Goal: Transaction & Acquisition: Purchase product/service

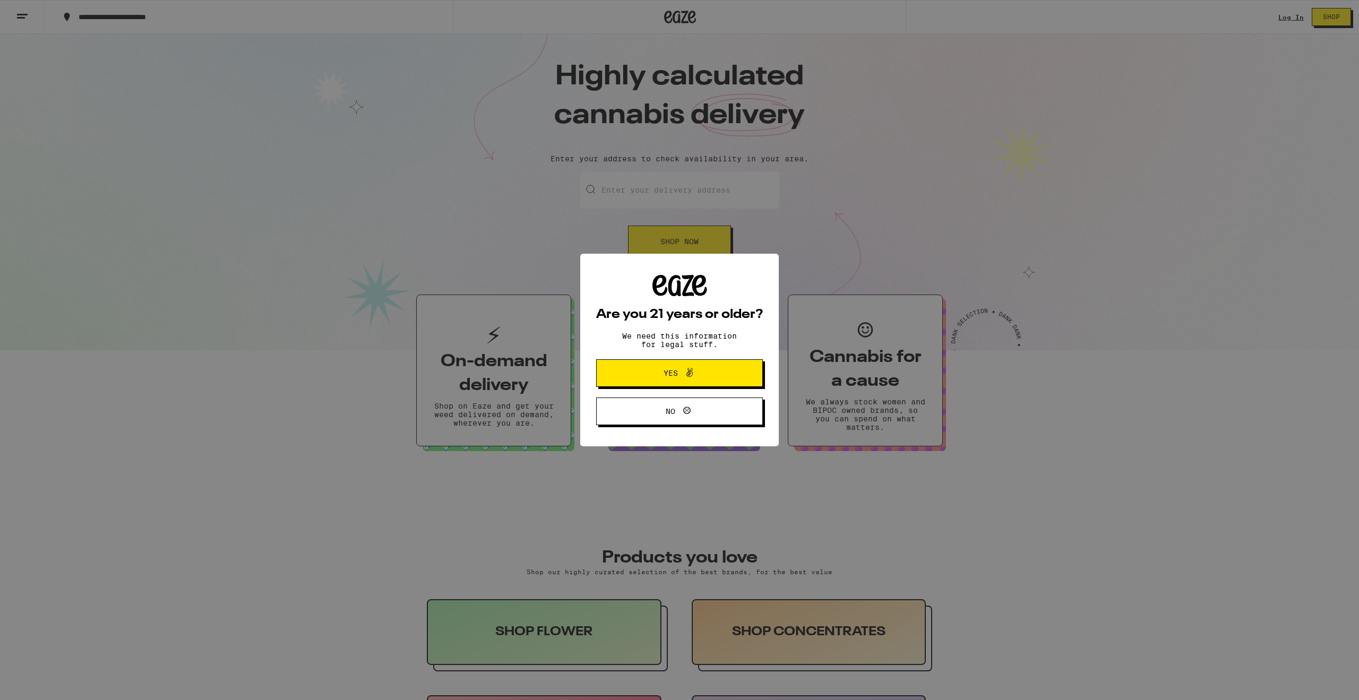
click at [695, 378] on icon at bounding box center [689, 372] width 13 height 13
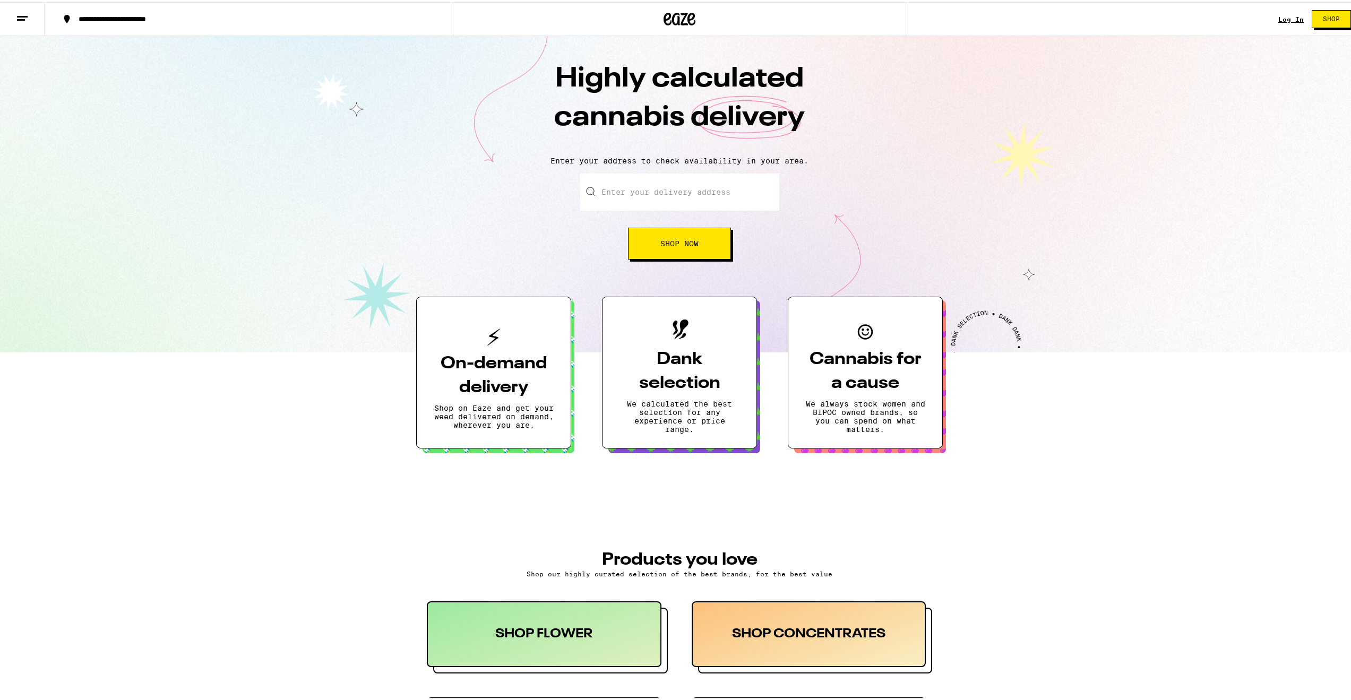
click at [1288, 19] on link "Log In" at bounding box center [1291, 17] width 25 height 7
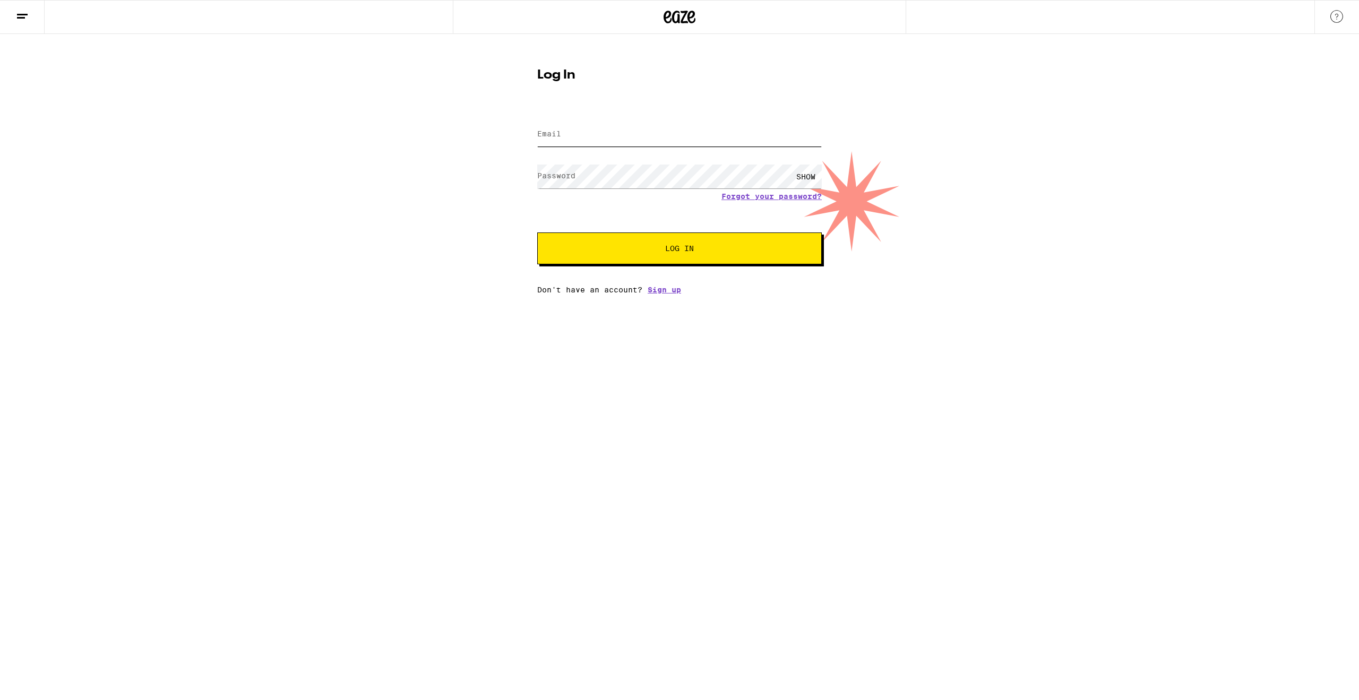
click at [763, 132] on input "Email" at bounding box center [679, 135] width 285 height 24
type input "[EMAIL_ADDRESS][DOMAIN_NAME]"
click at [537, 233] on button "Log In" at bounding box center [679, 249] width 285 height 32
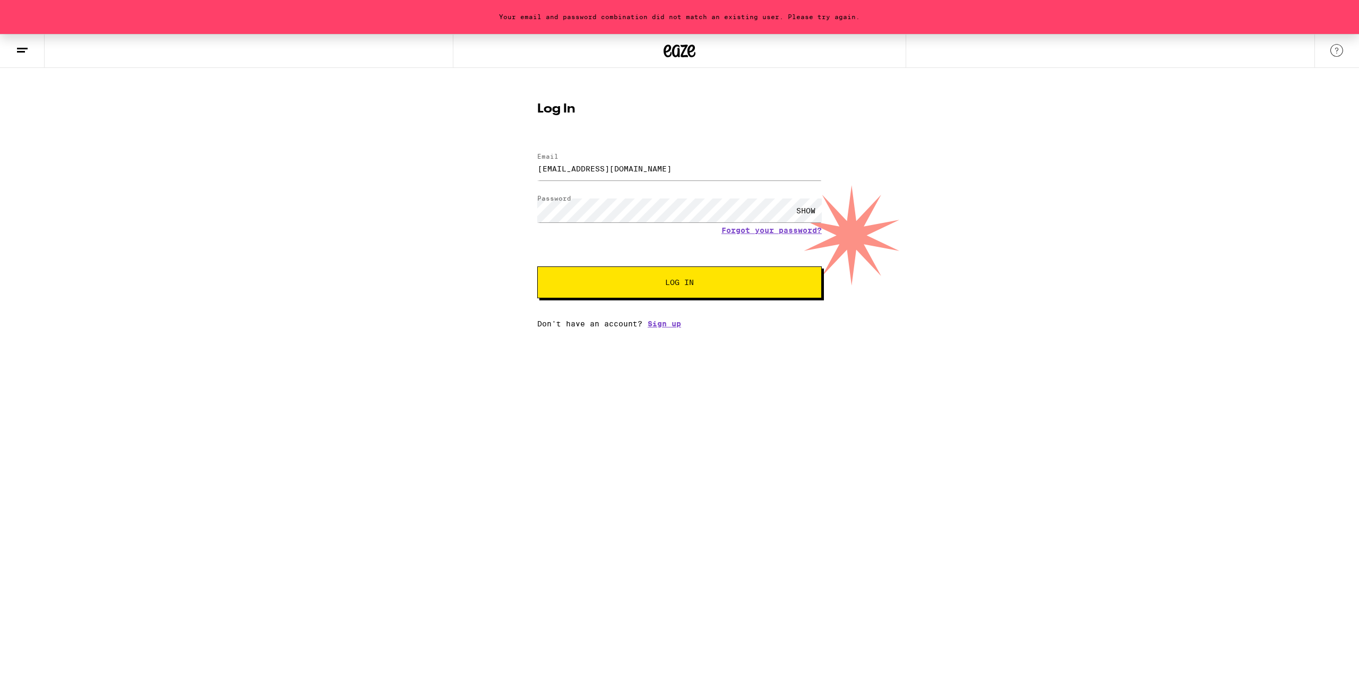
click at [703, 277] on button "Log In" at bounding box center [679, 283] width 285 height 32
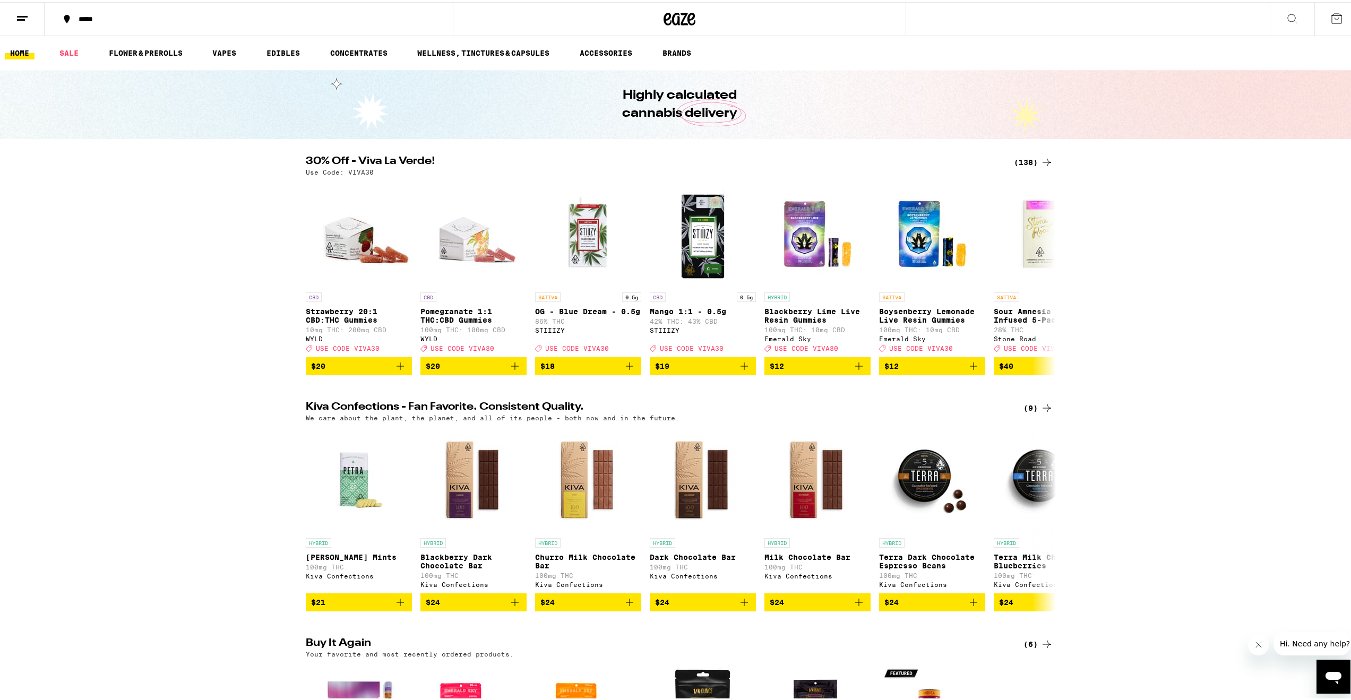
click at [1209, 219] on div "30% Off - Viva La Verde! (138) Use Code: VIVA30 CBD Strawberry 20:1 CBD:THC Gum…" at bounding box center [679, 263] width 1359 height 219
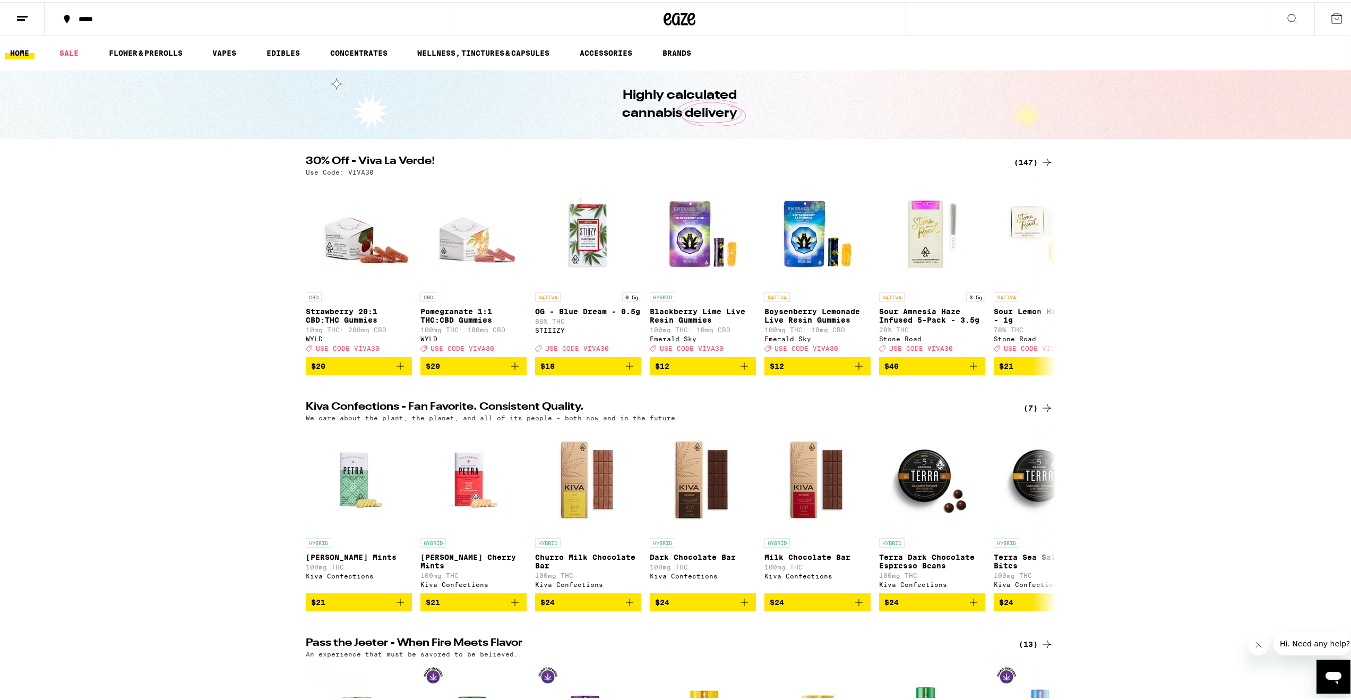
click at [94, 17] on div "*****" at bounding box center [254, 16] width 362 height 7
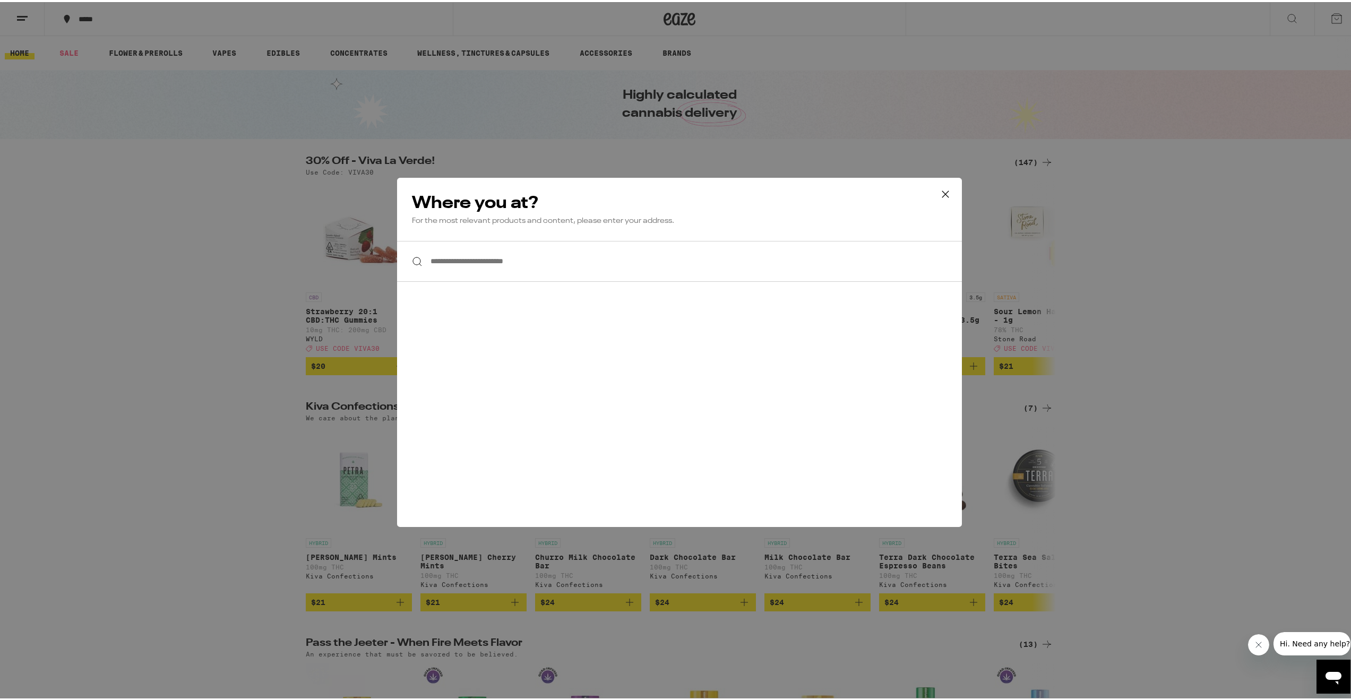
click at [503, 273] on input "**********" at bounding box center [679, 259] width 565 height 41
click at [1109, 285] on div "**********" at bounding box center [679, 350] width 1359 height 700
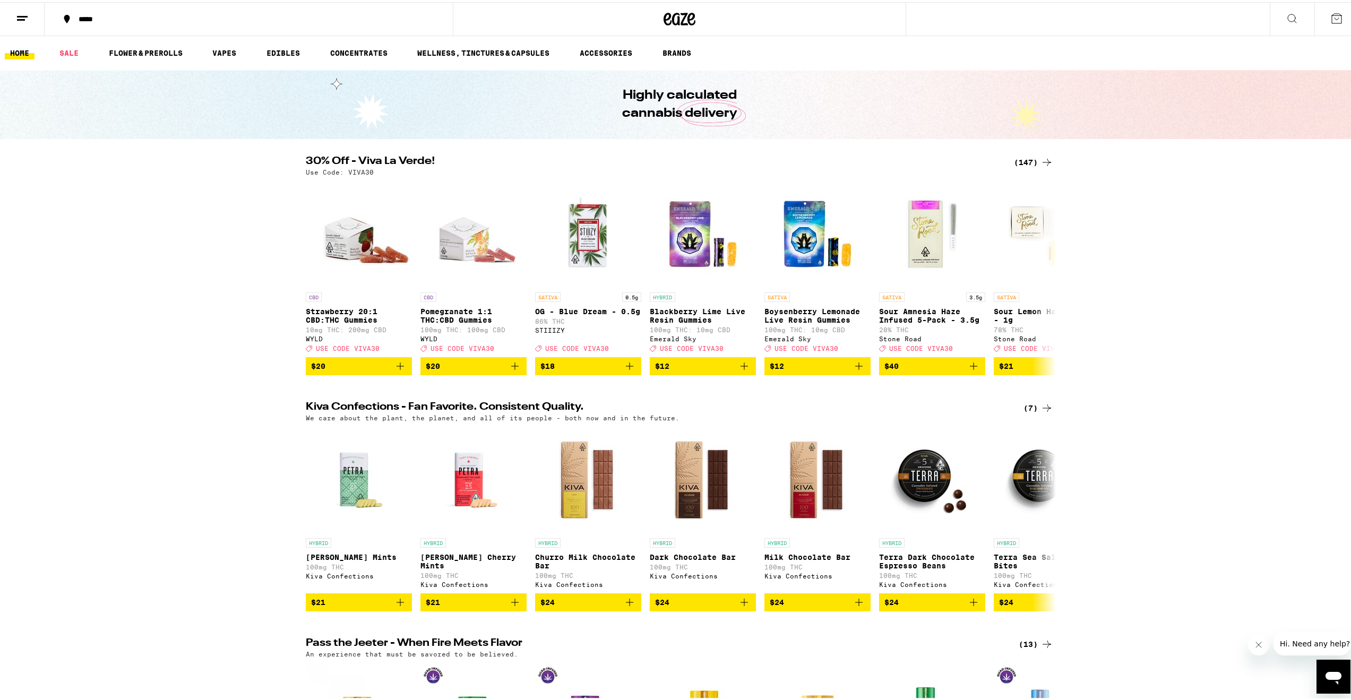
click at [16, 18] on icon at bounding box center [22, 16] width 13 height 13
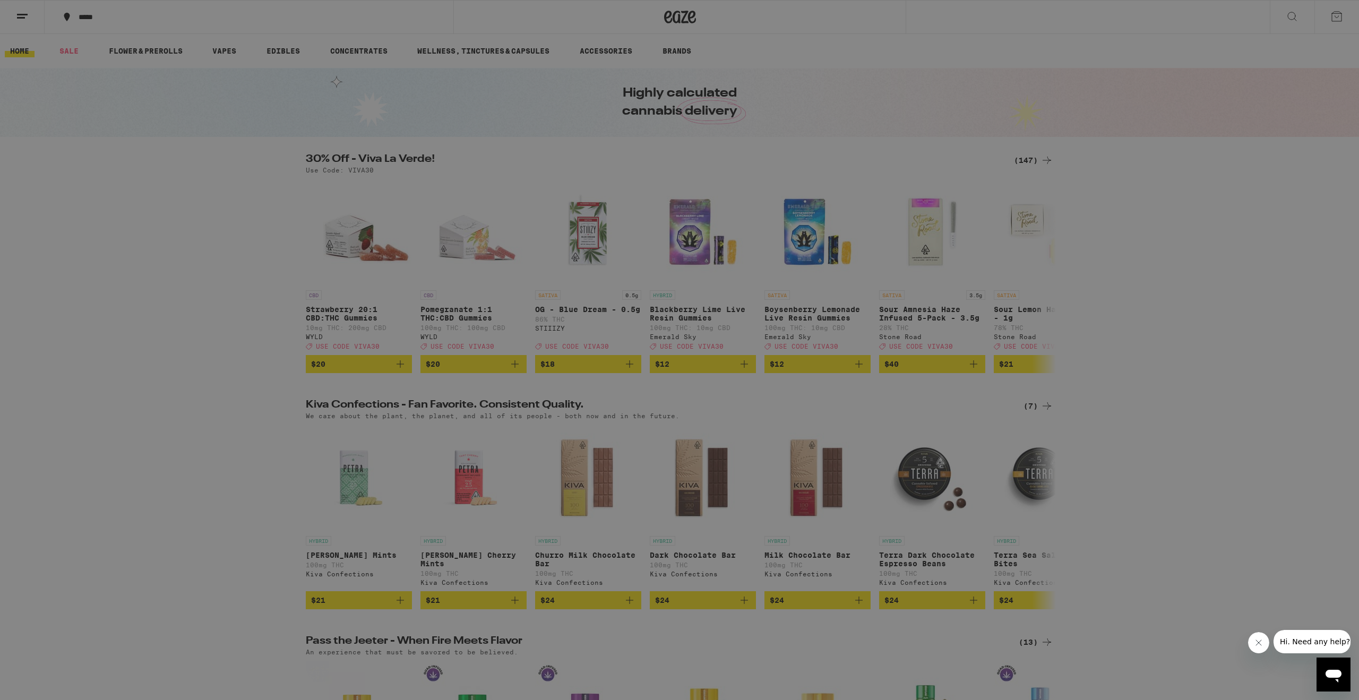
click at [121, 284] on link "Order History" at bounding box center [147, 285] width 186 height 13
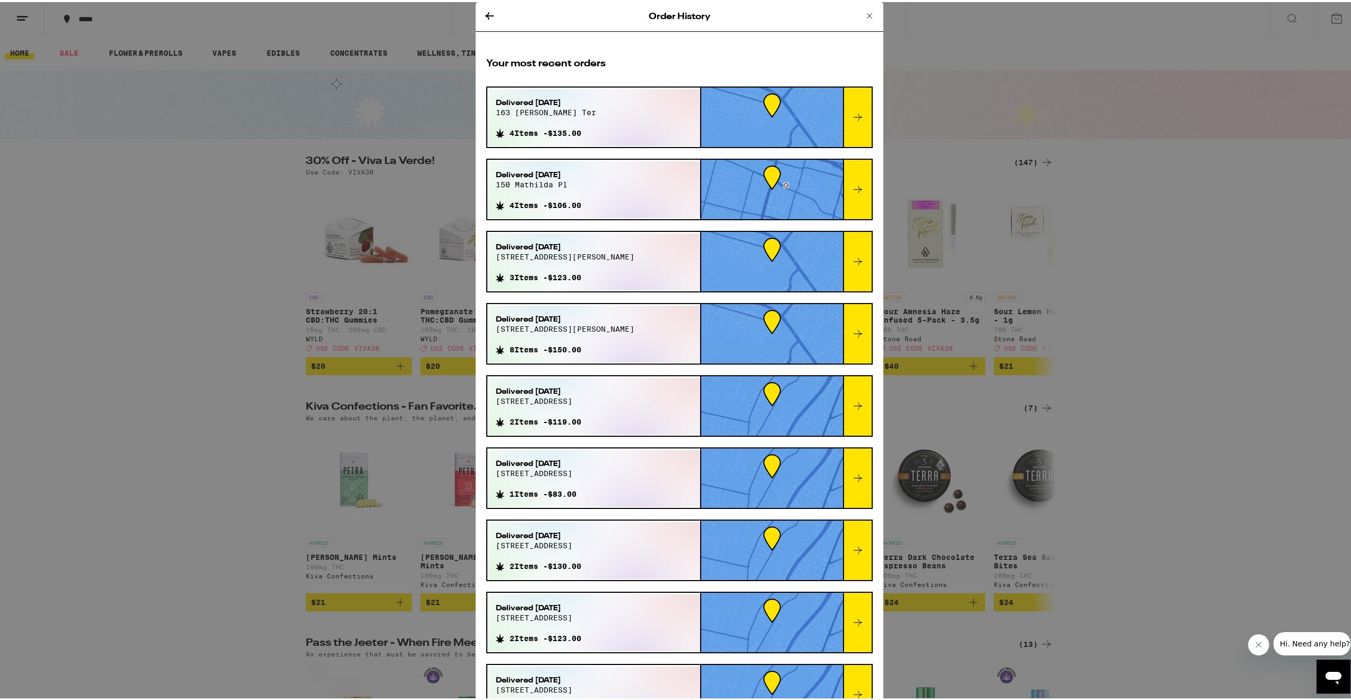
click at [843, 352] on div at bounding box center [857, 331] width 29 height 59
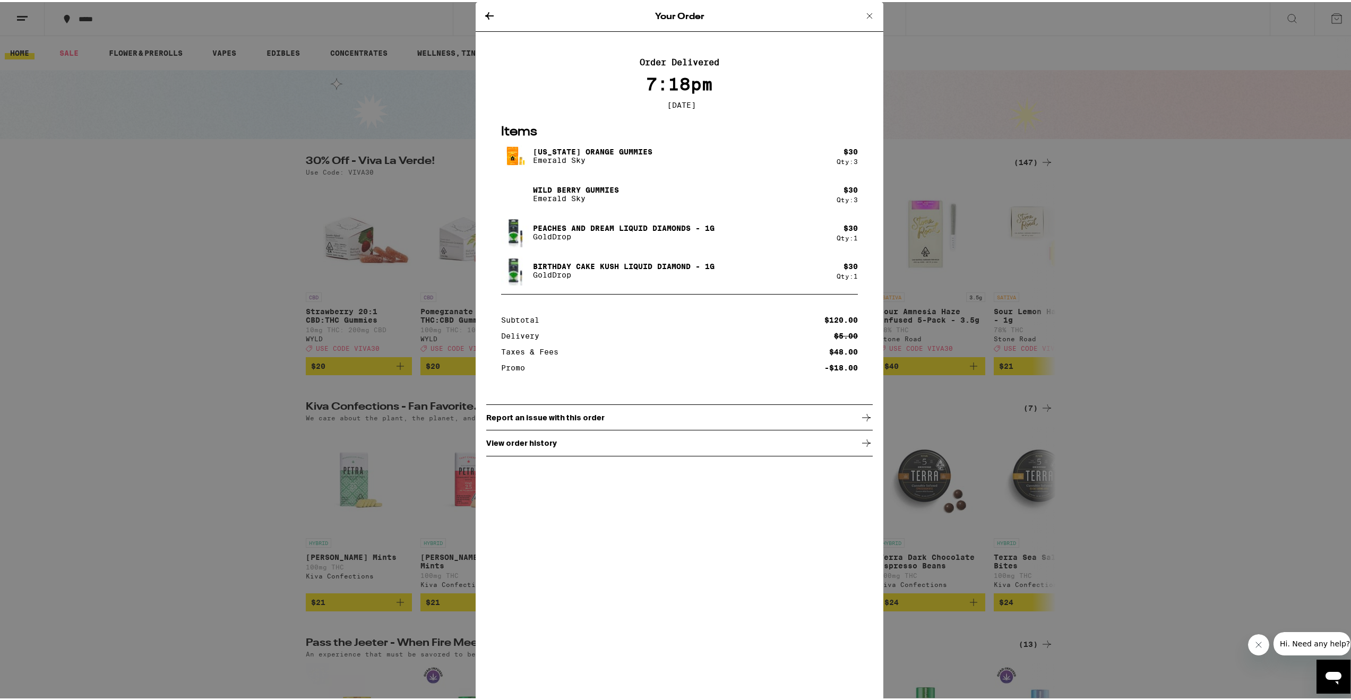
click at [485, 11] on icon at bounding box center [489, 13] width 8 height 7
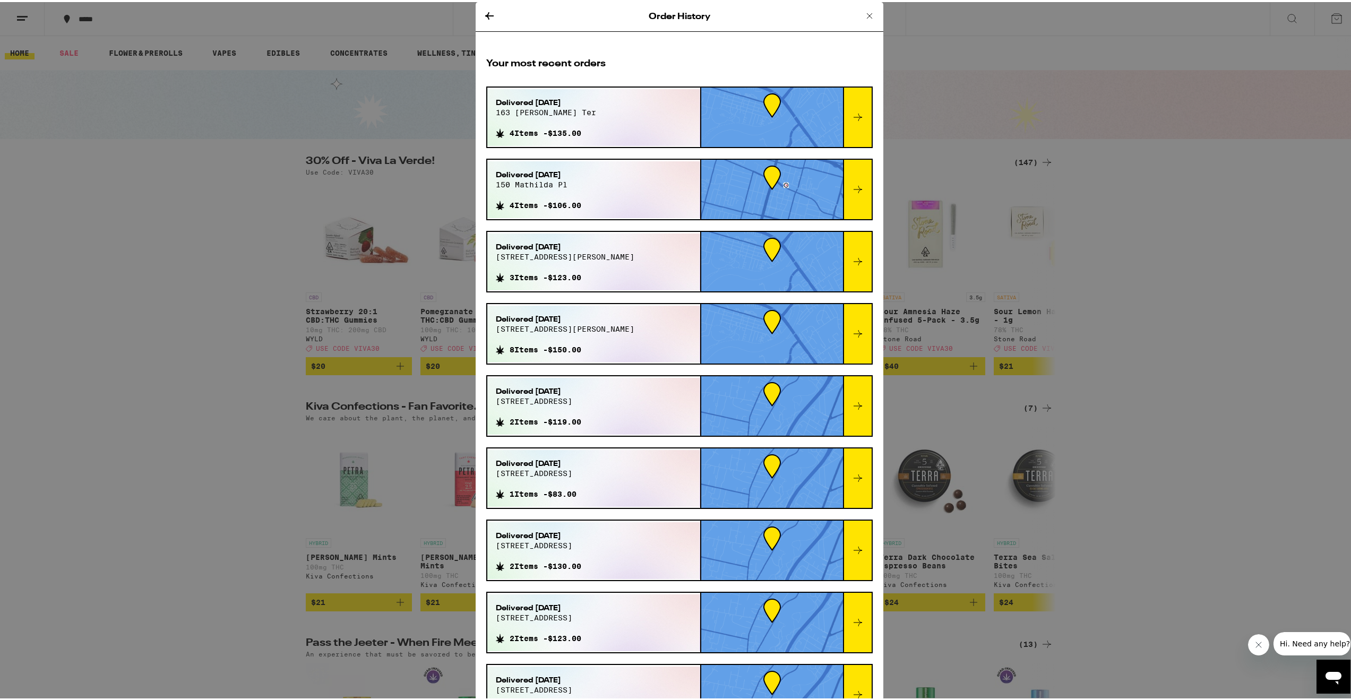
click at [855, 260] on div at bounding box center [857, 259] width 29 height 59
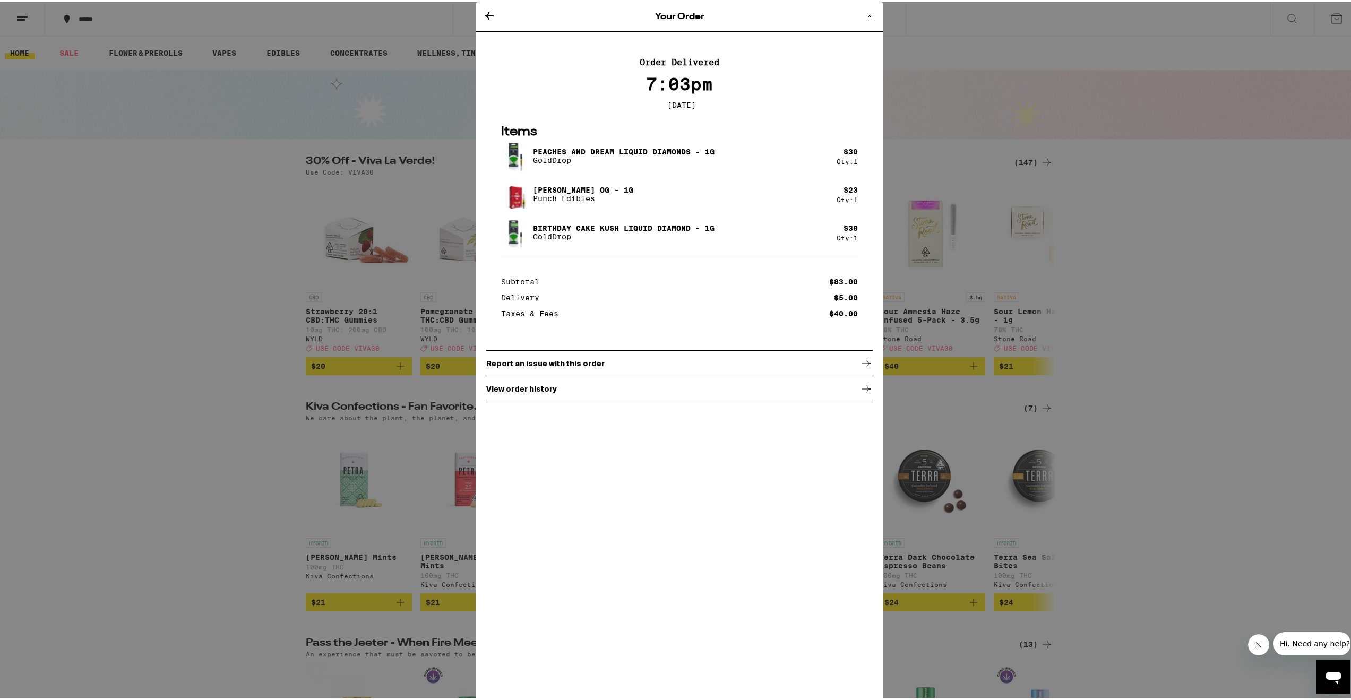
click at [489, 14] on icon at bounding box center [489, 13] width 13 height 13
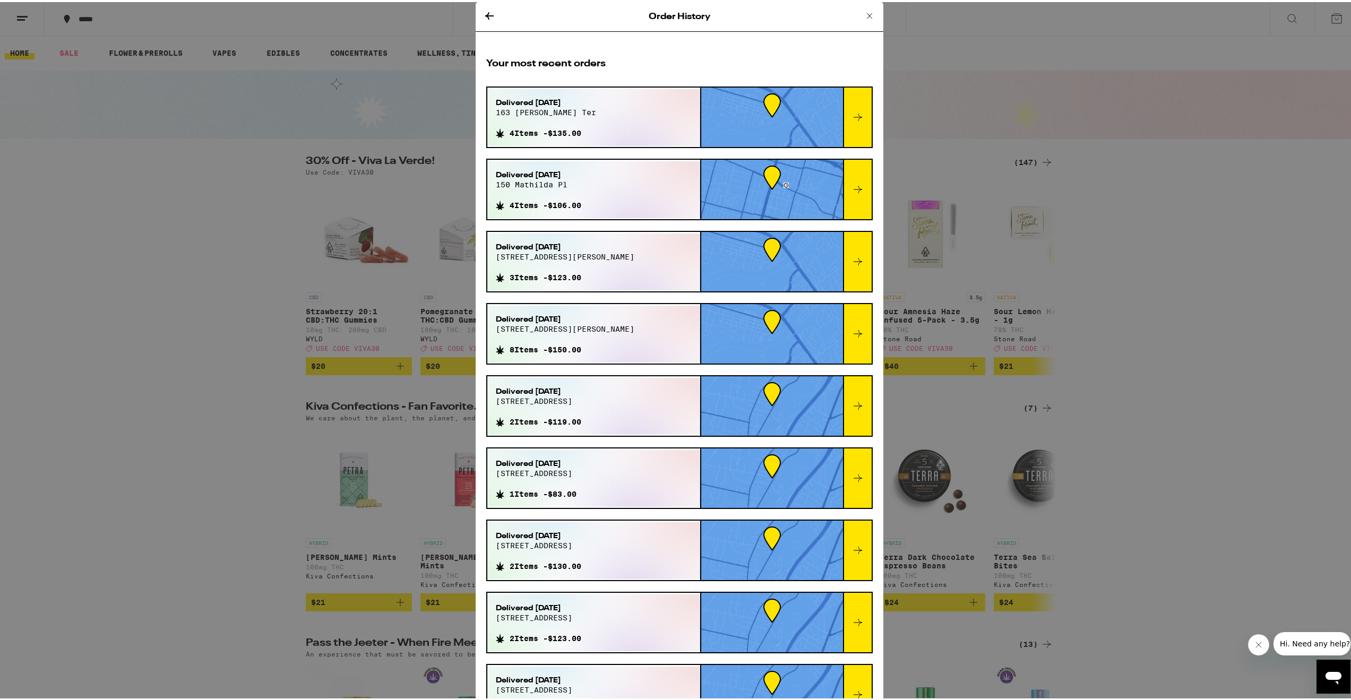
click at [863, 12] on icon at bounding box center [869, 13] width 13 height 13
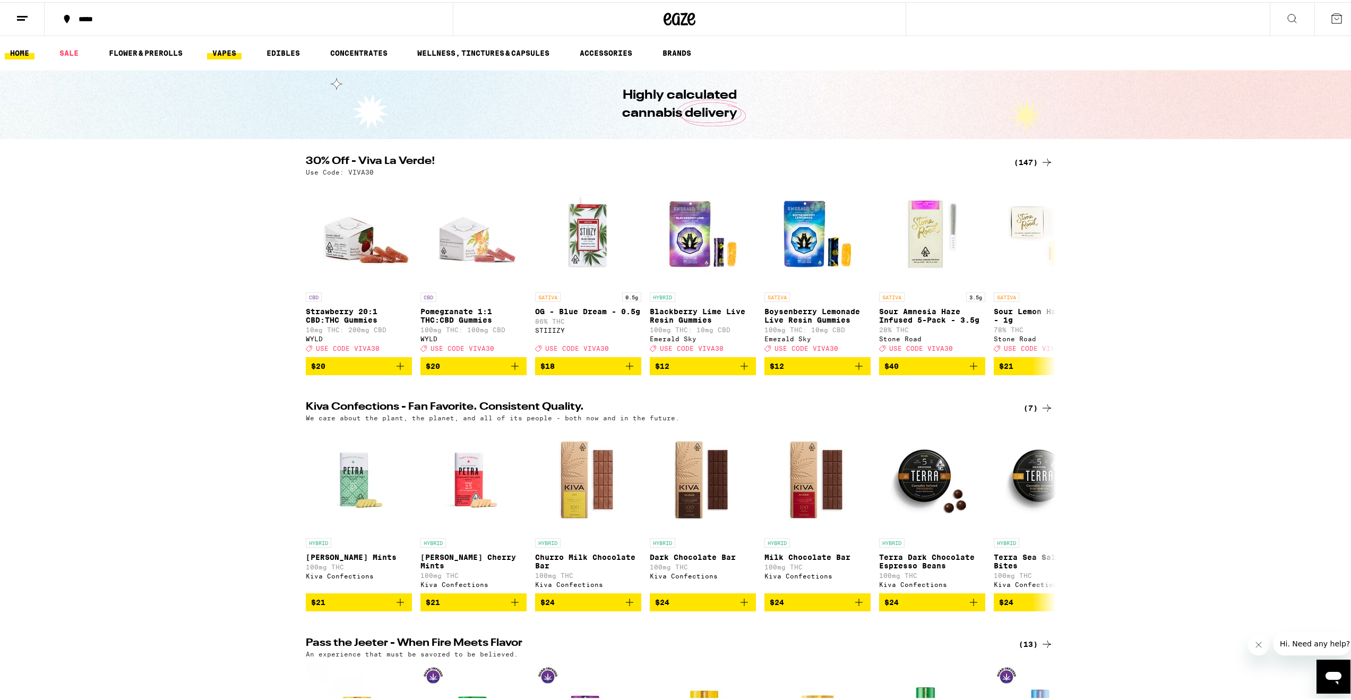
click at [228, 46] on link "VAPES" at bounding box center [224, 51] width 35 height 13
click at [228, 52] on link "VAPES" at bounding box center [224, 51] width 35 height 13
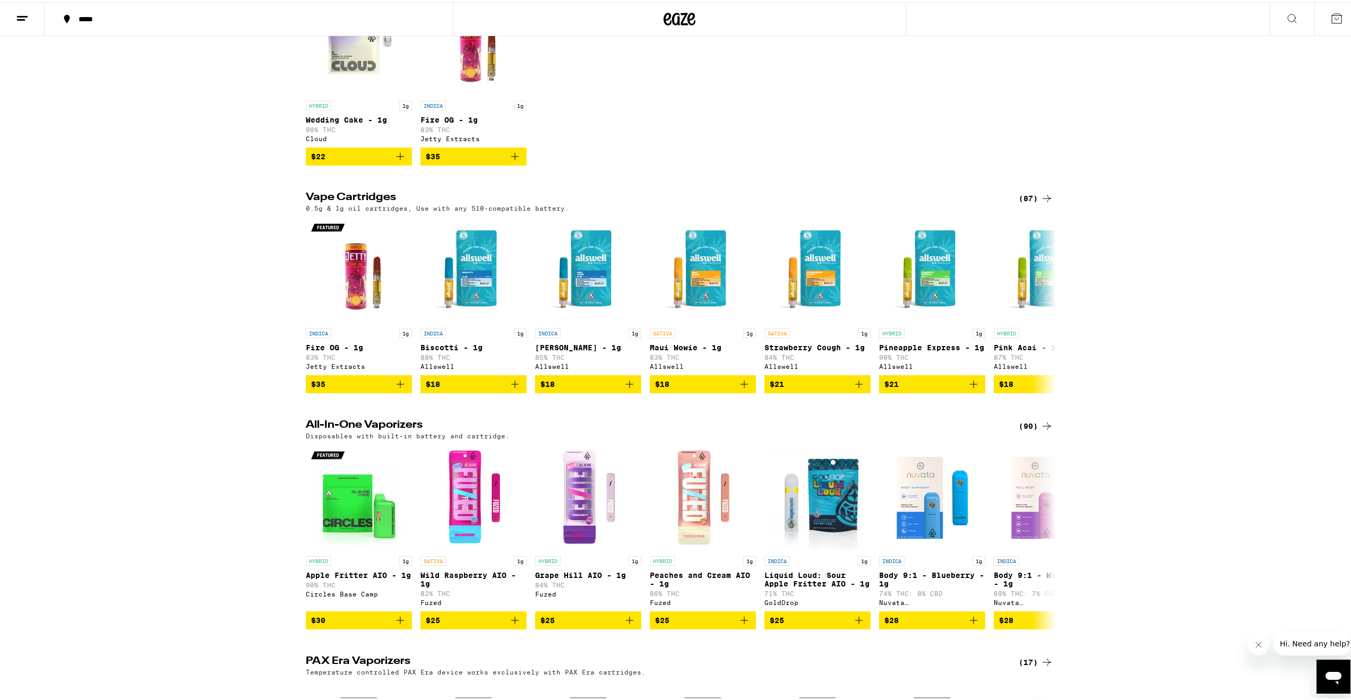
scroll to position [61, 0]
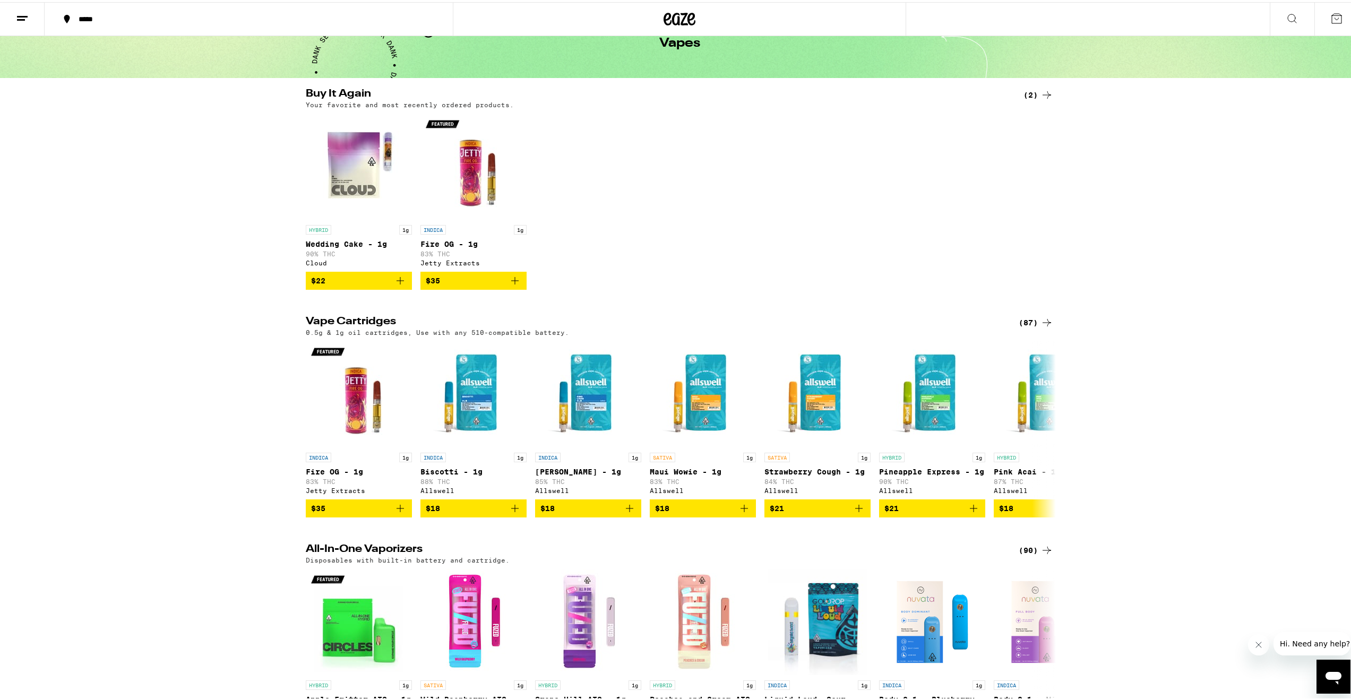
click at [97, 17] on div "*****" at bounding box center [254, 16] width 362 height 7
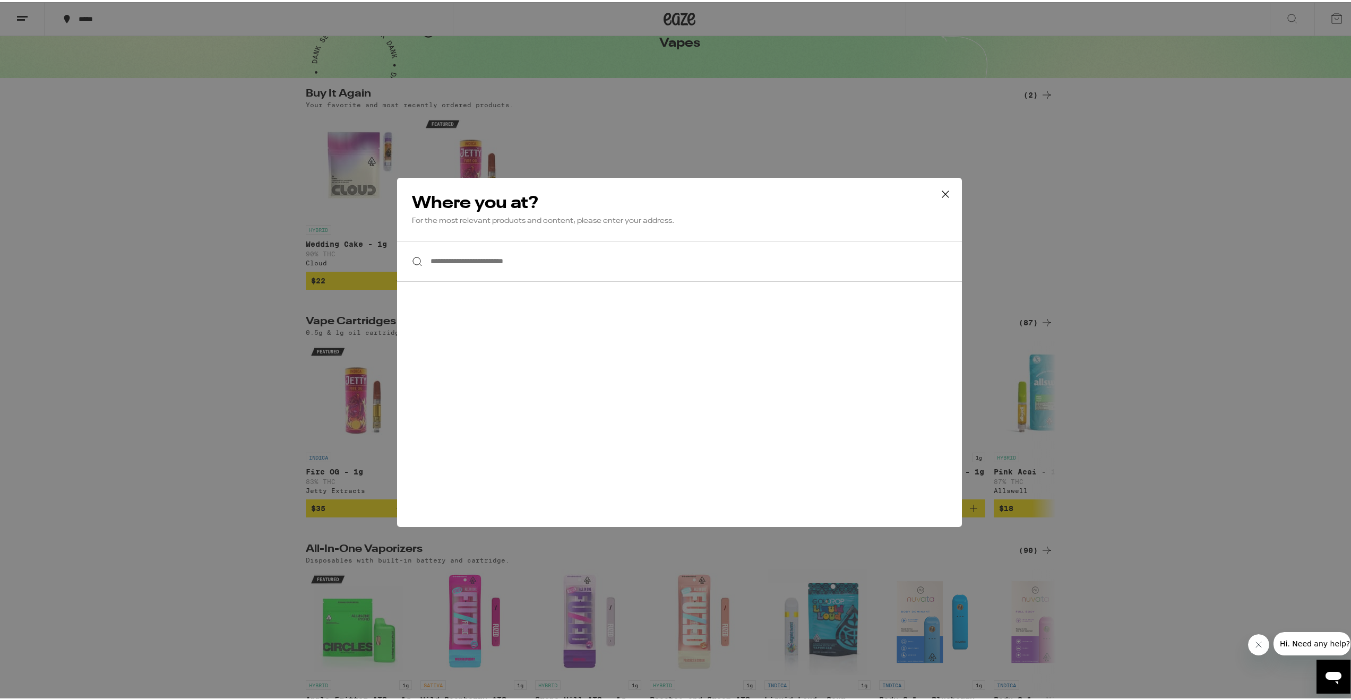
click at [427, 256] on input "**********" at bounding box center [679, 259] width 565 height 41
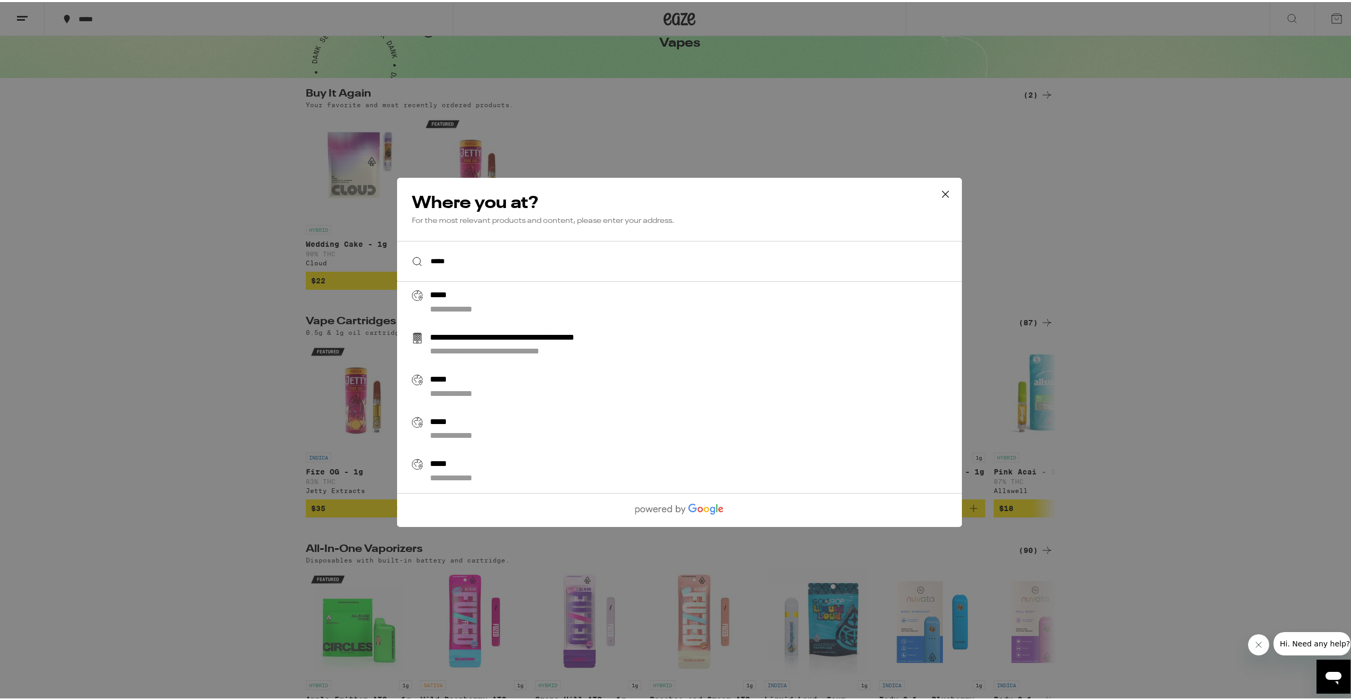
click at [473, 272] on input "*****" at bounding box center [679, 259] width 565 height 41
click at [478, 278] on input "*****" at bounding box center [679, 259] width 565 height 41
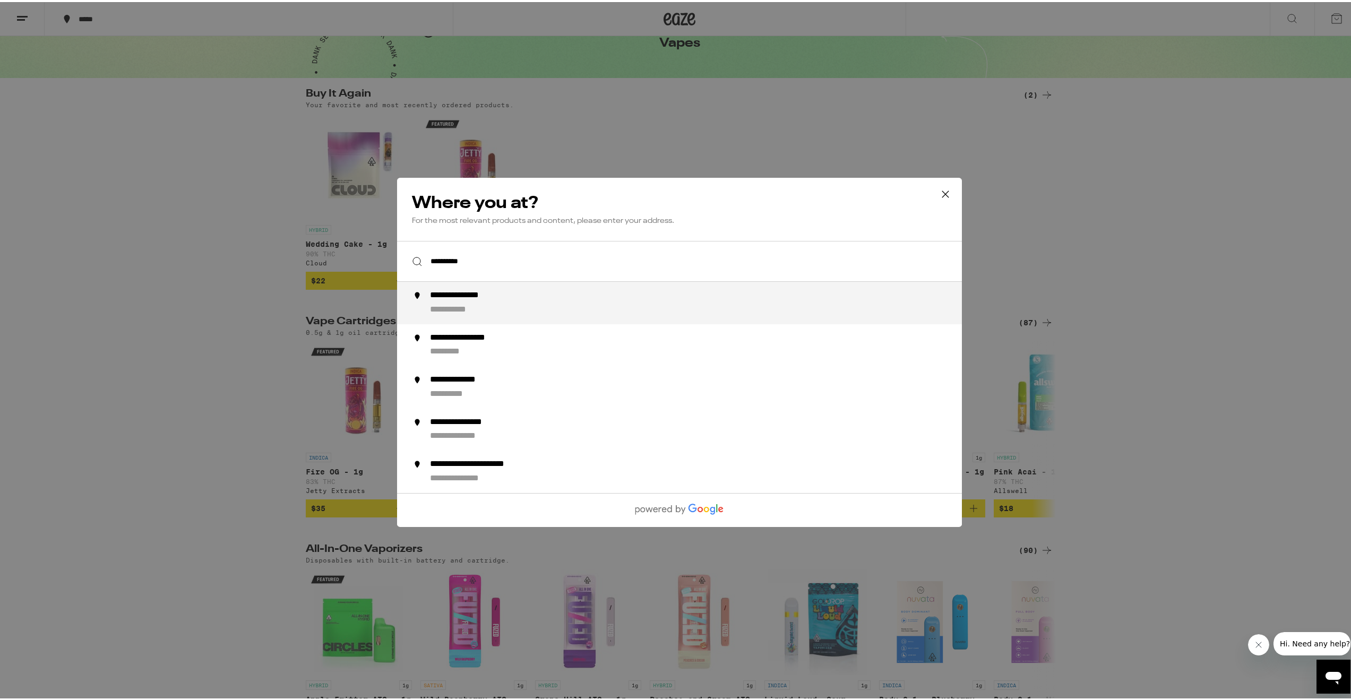
type input "**********"
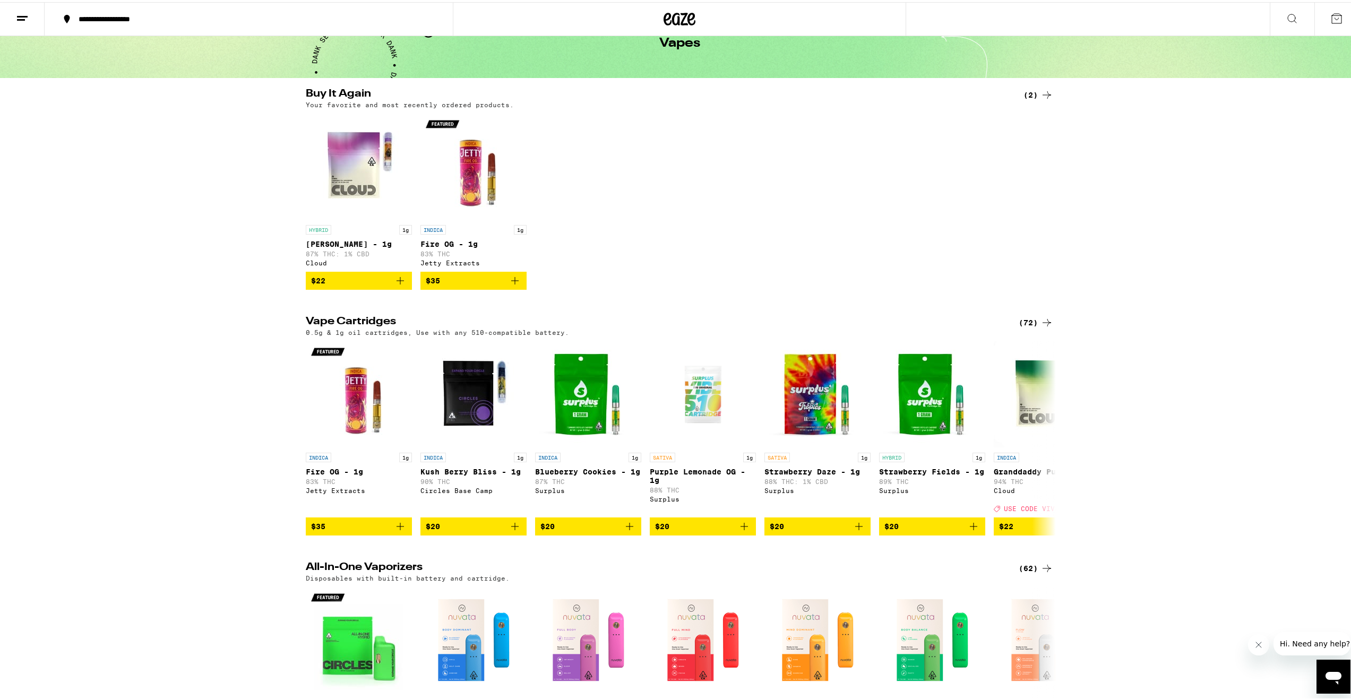
click at [23, 18] on line at bounding box center [21, 18] width 8 height 0
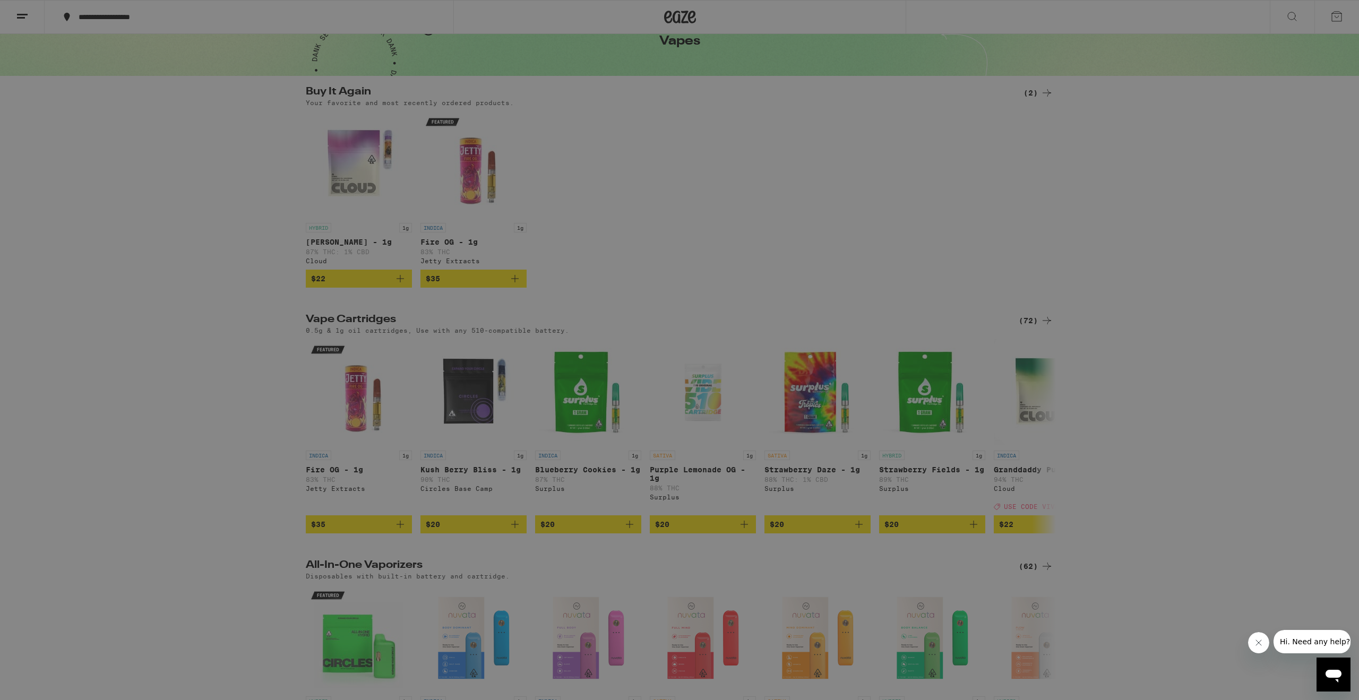
click at [19, 17] on icon at bounding box center [22, 17] width 21 height 21
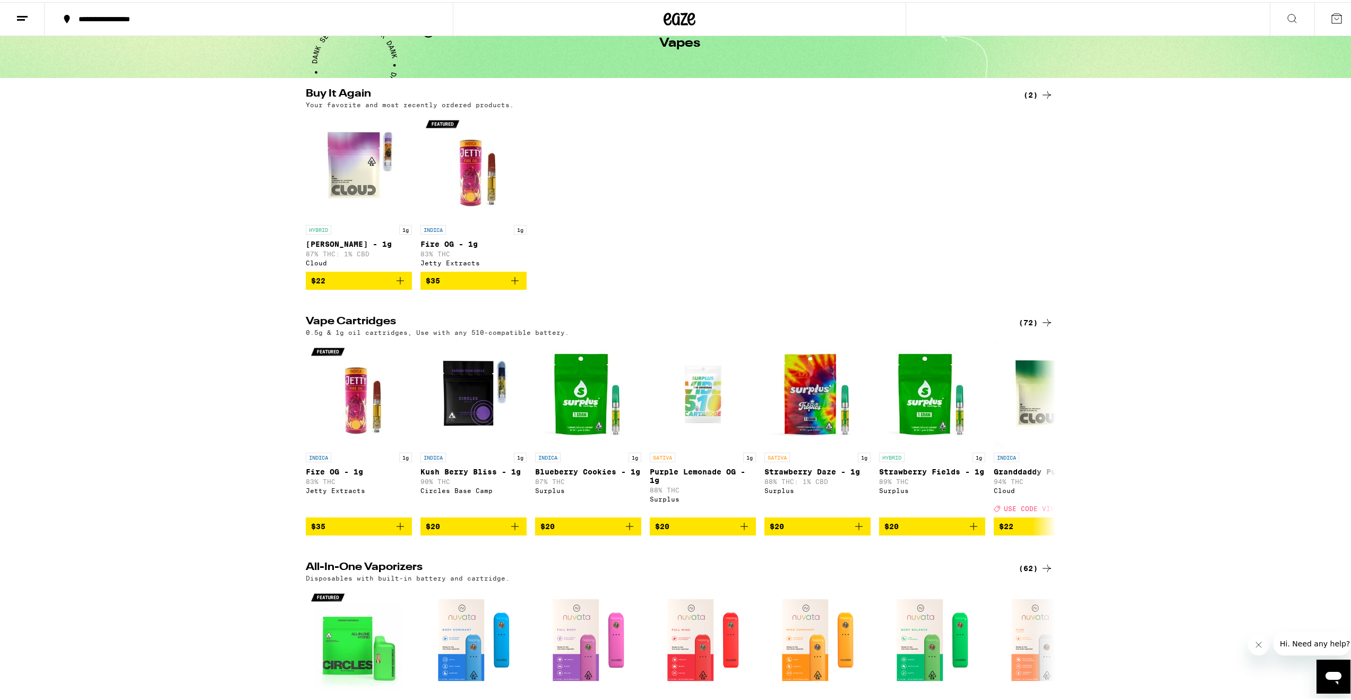
click at [673, 17] on icon at bounding box center [680, 16] width 32 height 19
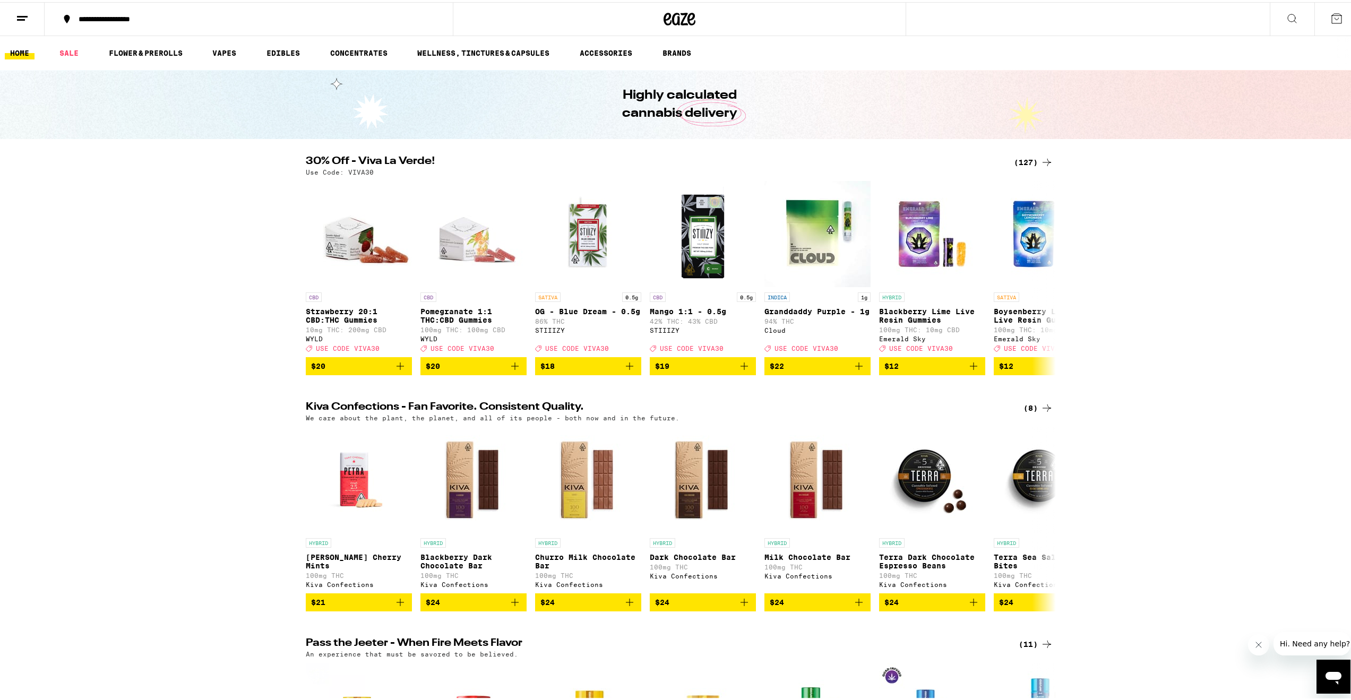
click at [1023, 165] on div "(127)" at bounding box center [1033, 160] width 39 height 13
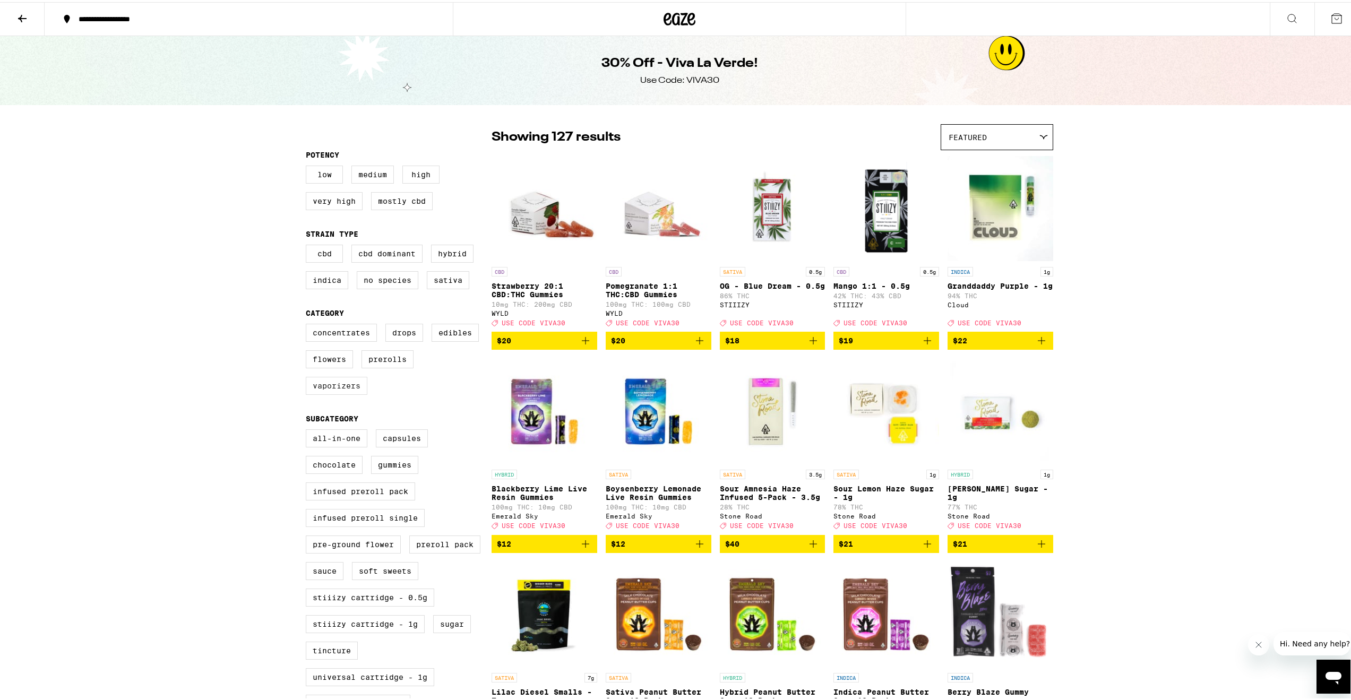
click at [339, 393] on label "Vaporizers" at bounding box center [337, 384] width 62 height 18
click at [309, 324] on input "Vaporizers" at bounding box center [308, 323] width 1 height 1
checkbox input "true"
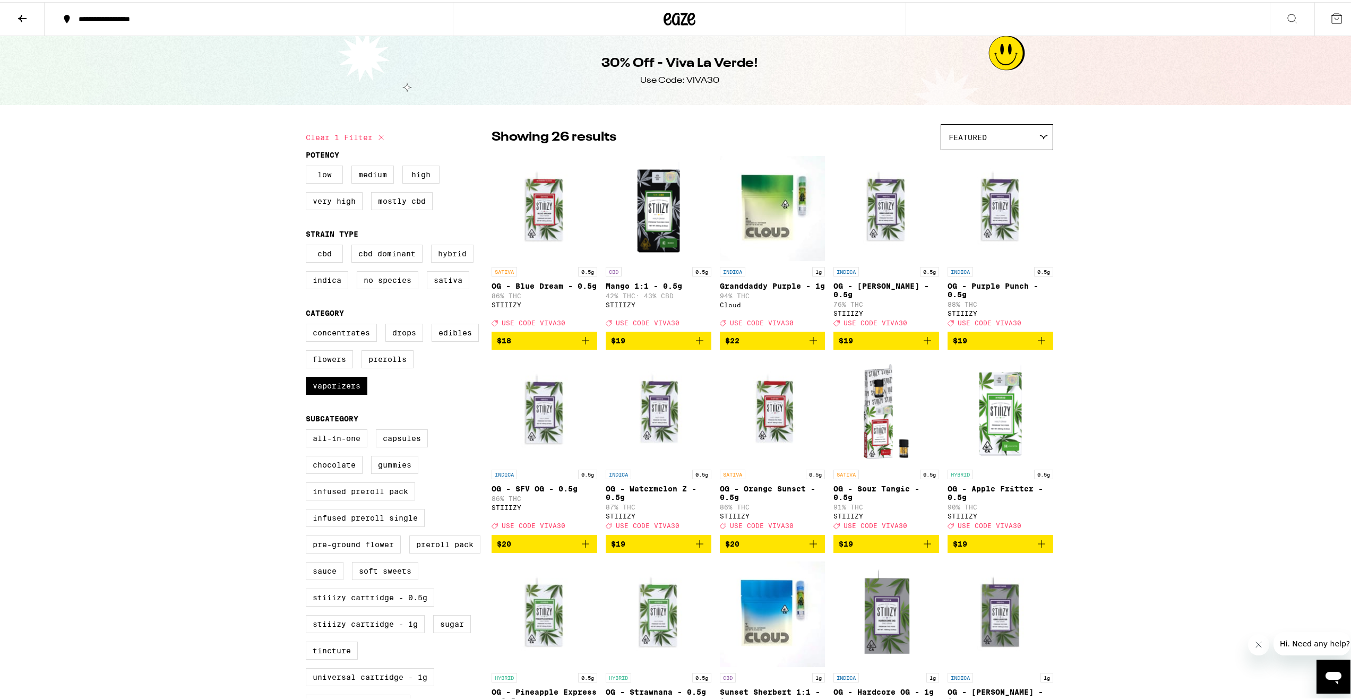
click at [448, 257] on label "Hybrid" at bounding box center [452, 252] width 42 height 18
click at [309, 245] on input "Hybrid" at bounding box center [308, 244] width 1 height 1
checkbox input "true"
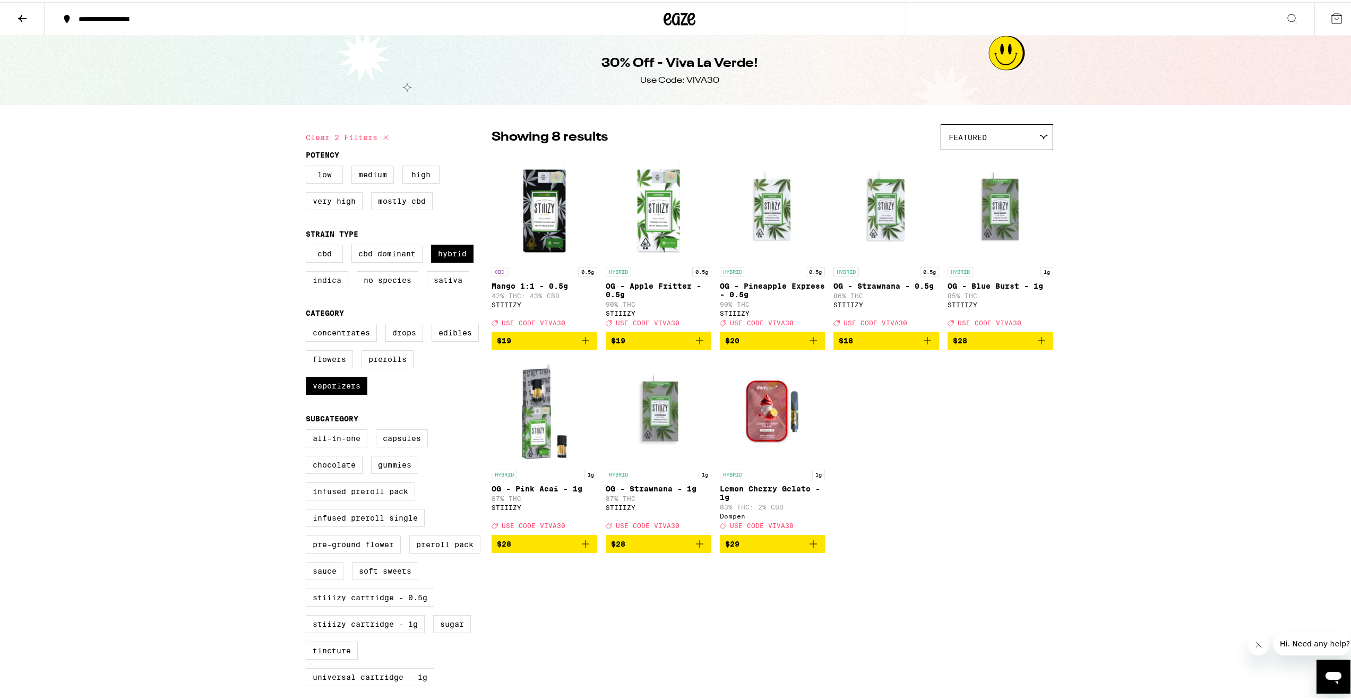
click at [321, 287] on label "Indica" at bounding box center [327, 278] width 42 height 18
click at [309, 245] on input "Indica" at bounding box center [308, 244] width 1 height 1
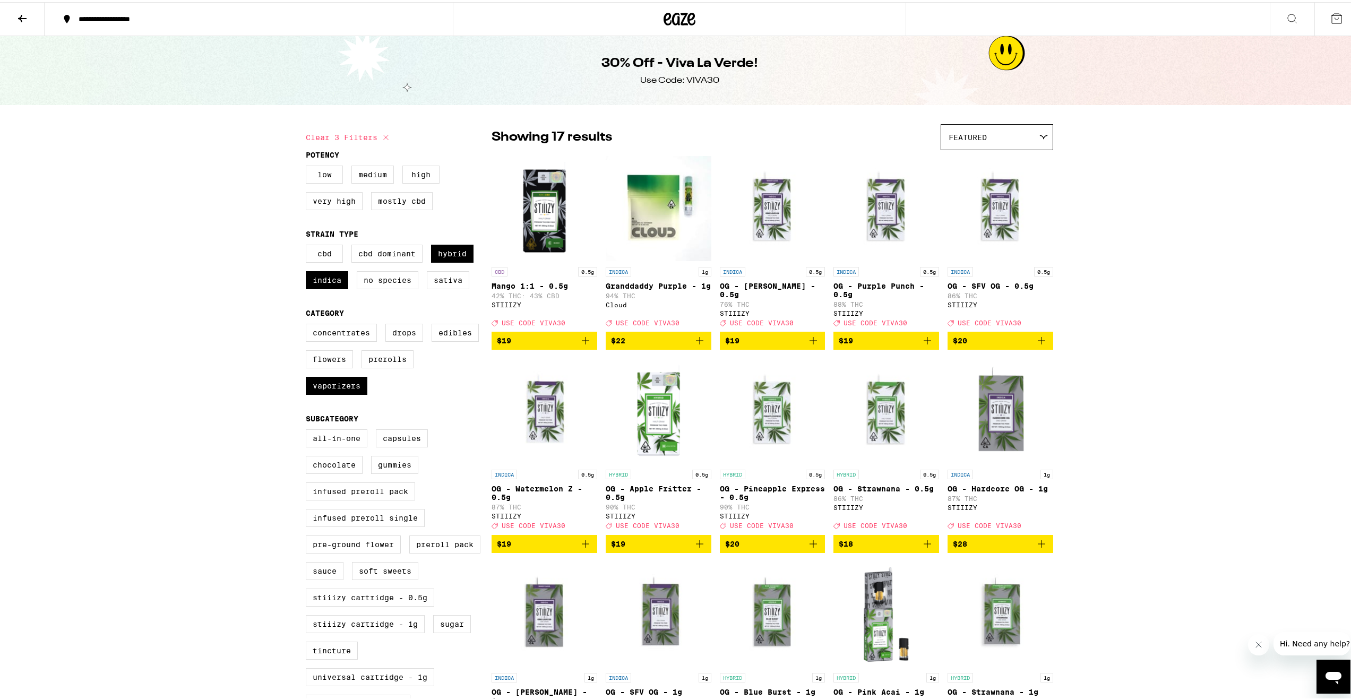
click at [696, 345] on icon "Add to bag" at bounding box center [700, 338] width 13 height 13
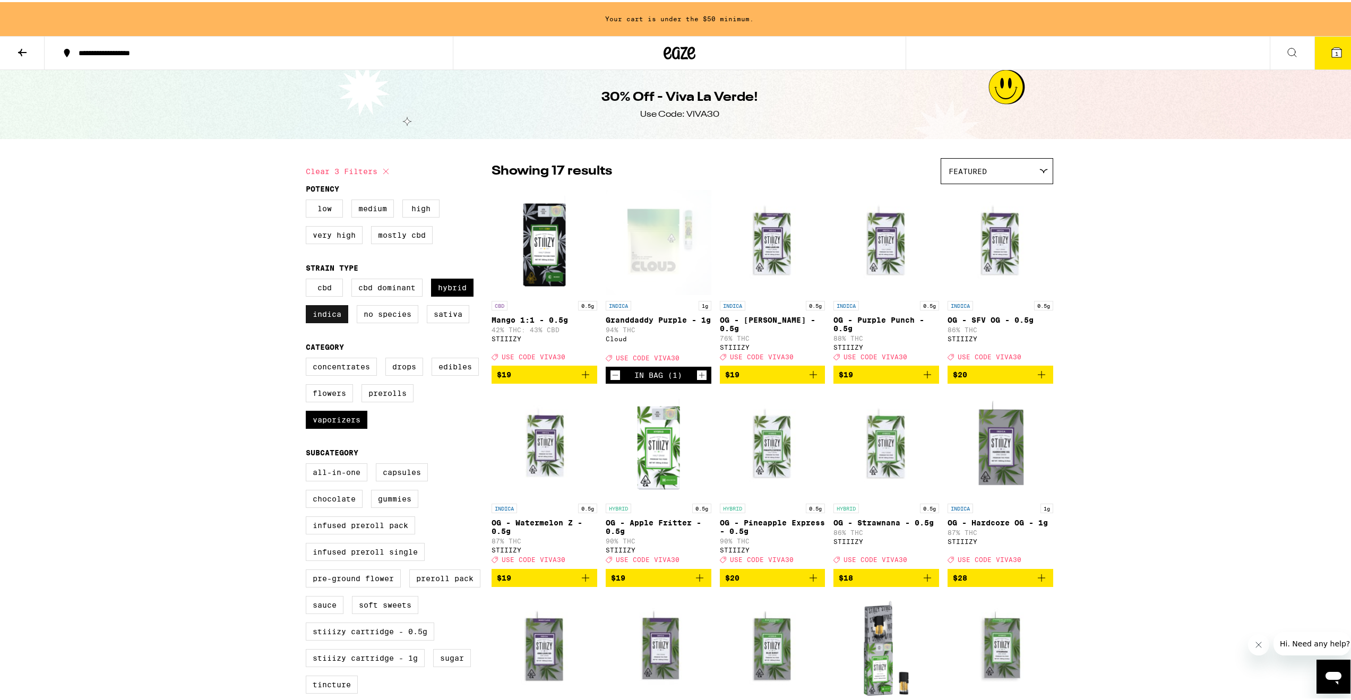
click at [320, 317] on label "Indica" at bounding box center [327, 312] width 42 height 18
click at [309, 279] on input "Indica" at bounding box center [308, 278] width 1 height 1
checkbox input "false"
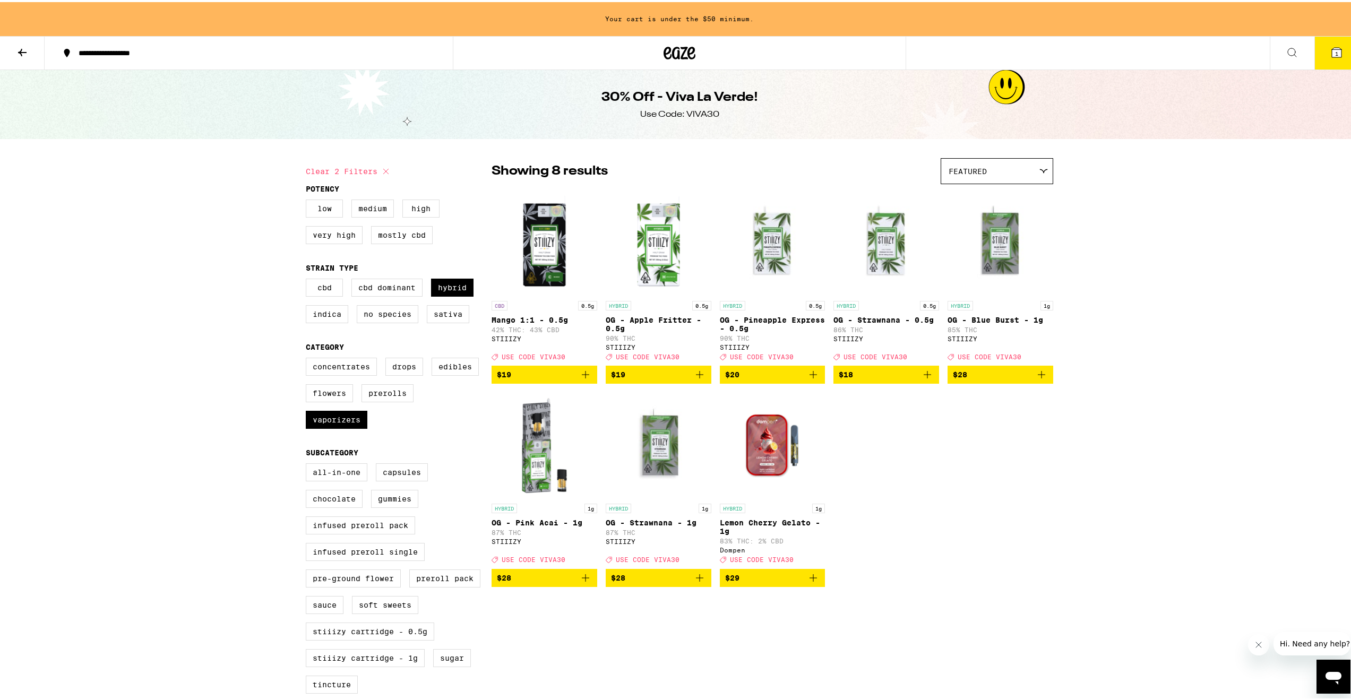
click at [700, 583] on icon "Add to bag" at bounding box center [700, 576] width 13 height 13
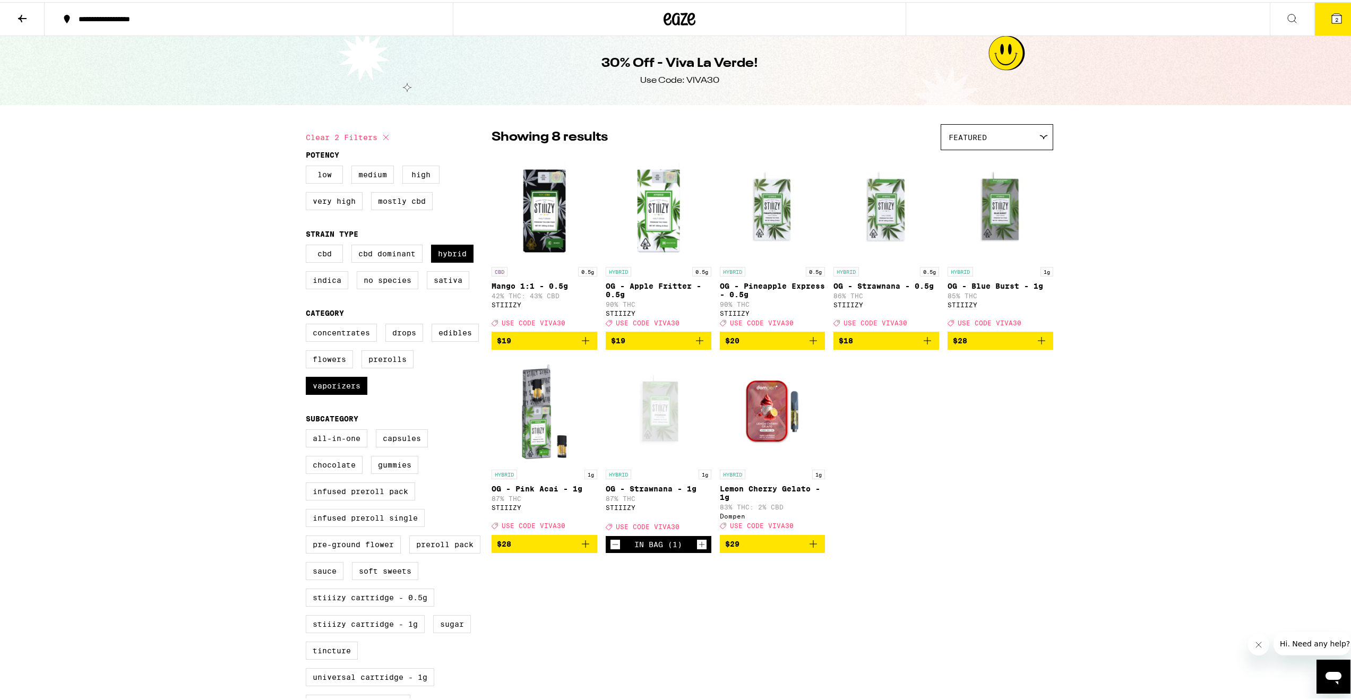
click at [24, 16] on icon at bounding box center [22, 16] width 13 height 13
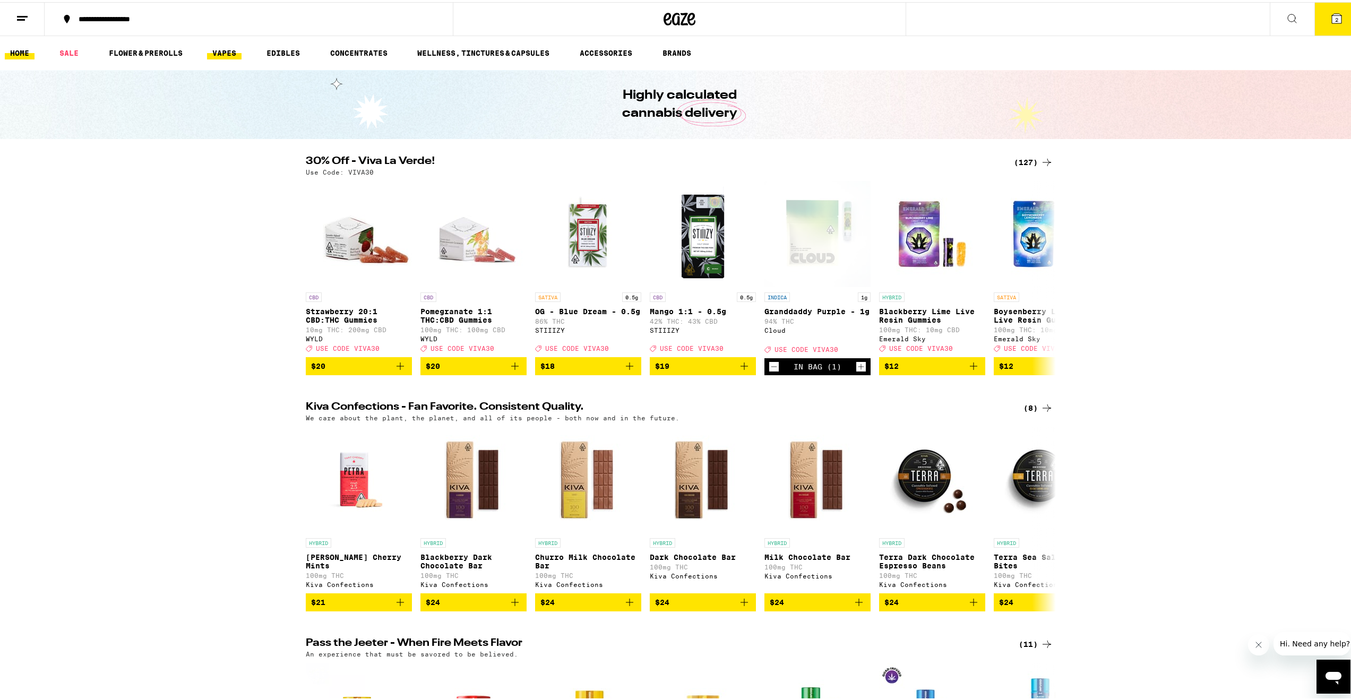
click at [222, 57] on link "VAPES" at bounding box center [224, 51] width 35 height 13
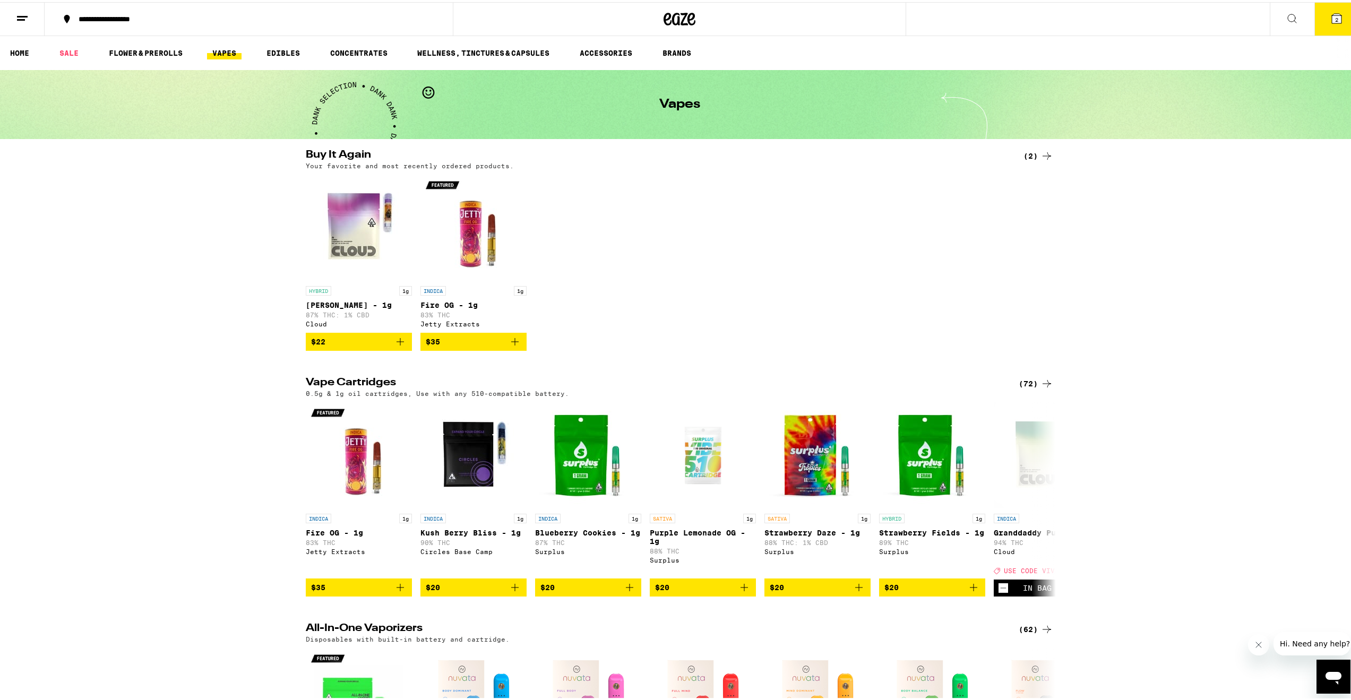
click at [397, 346] on icon "Add to bag" at bounding box center [400, 339] width 13 height 13
drag, startPoint x: 886, startPoint y: 333, endPoint x: 1308, endPoint y: 132, distance: 468.4
click at [886, 333] on div "HYBRID 1g [PERSON_NAME] - 1g 87% THC: 1% CBD Cloud In Bag (1) INDICA 1g Fire OG…" at bounding box center [679, 261] width 765 height 176
click at [1336, 16] on button "3" at bounding box center [1337, 17] width 45 height 33
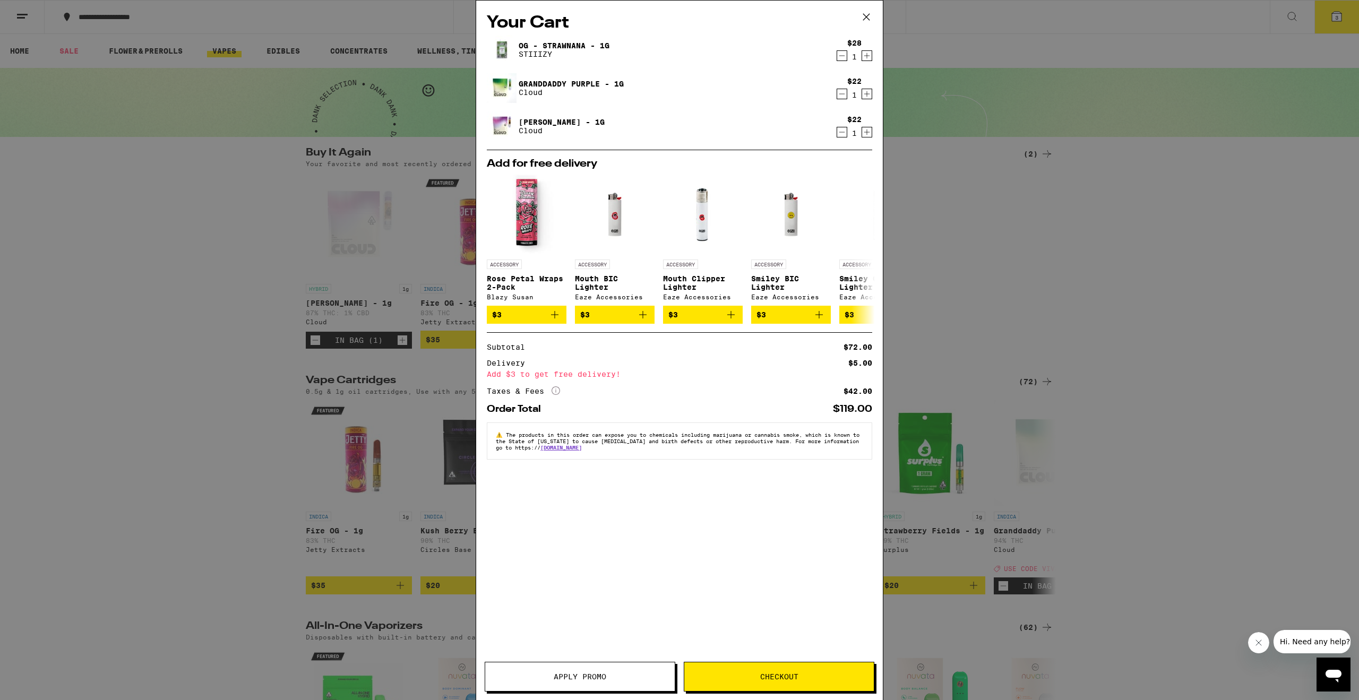
click at [569, 675] on span "Apply Promo" at bounding box center [580, 676] width 53 height 7
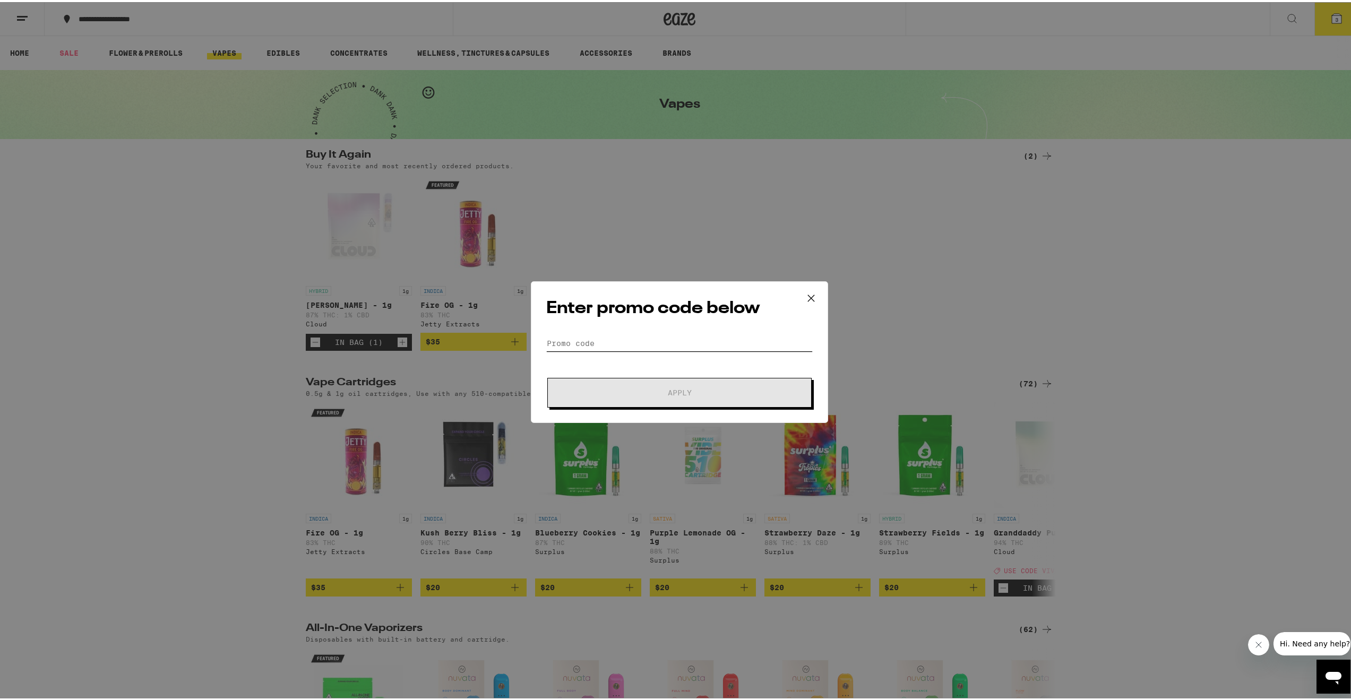
click at [642, 346] on input "Promo Code" at bounding box center [679, 341] width 267 height 16
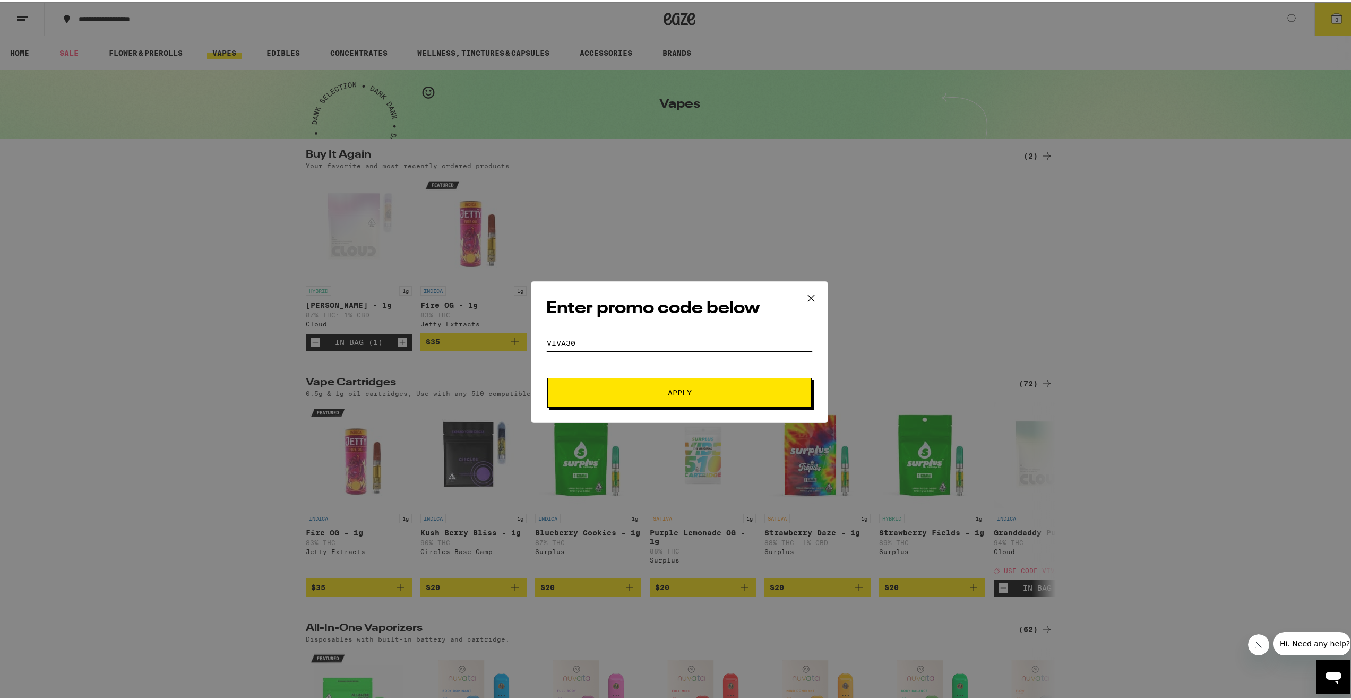
type input "viva30"
click at [629, 399] on button "Apply" at bounding box center [679, 391] width 264 height 30
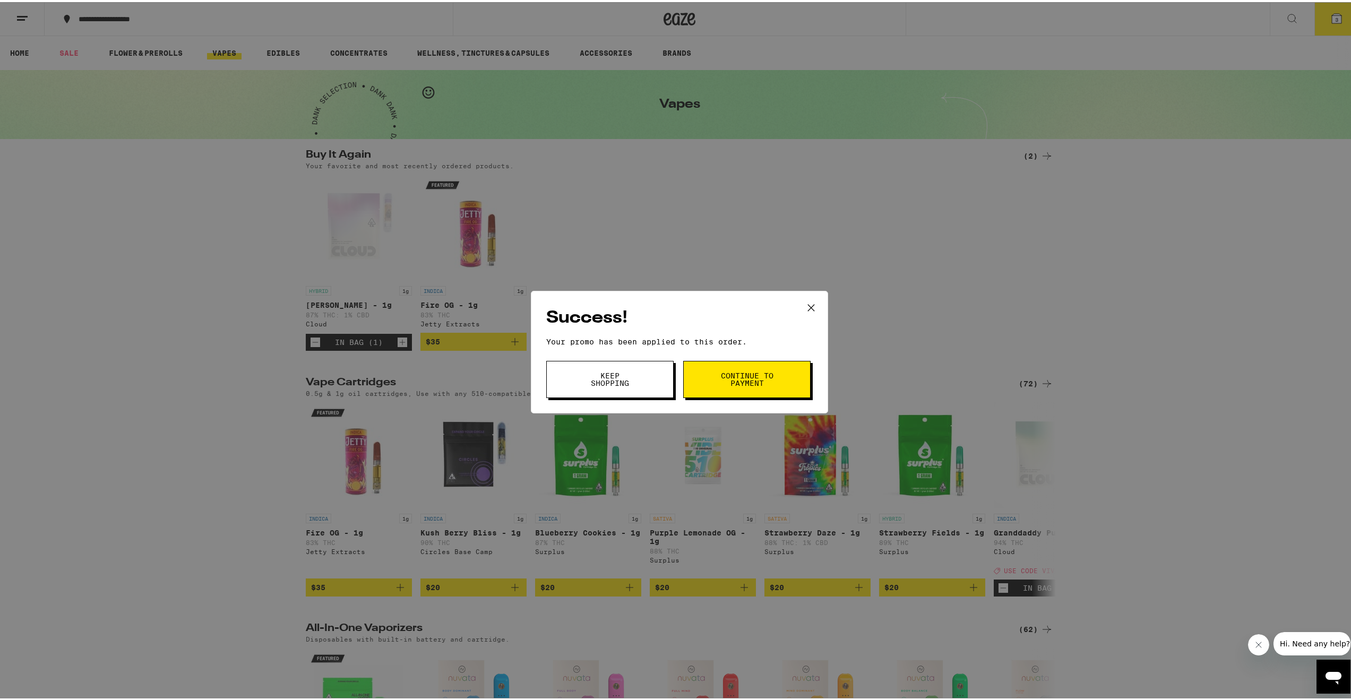
click at [713, 379] on button "Continue to payment" at bounding box center [746, 377] width 127 height 37
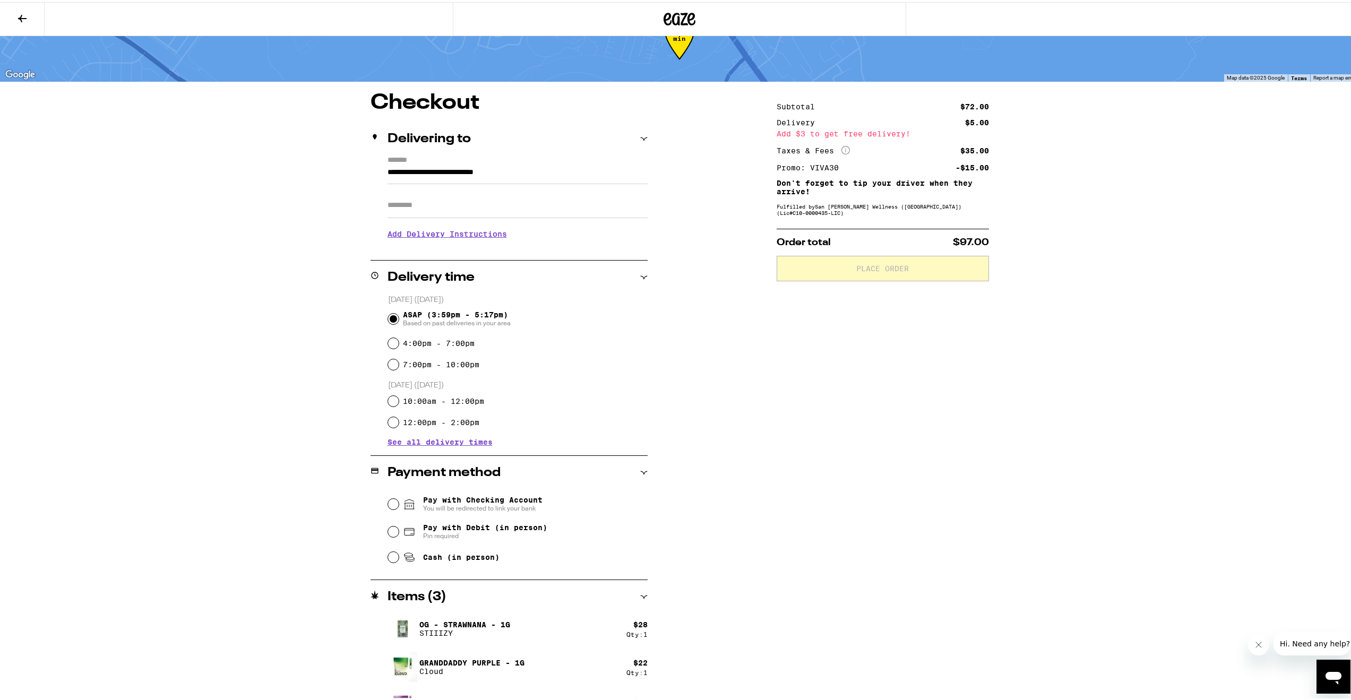
scroll to position [65, 0]
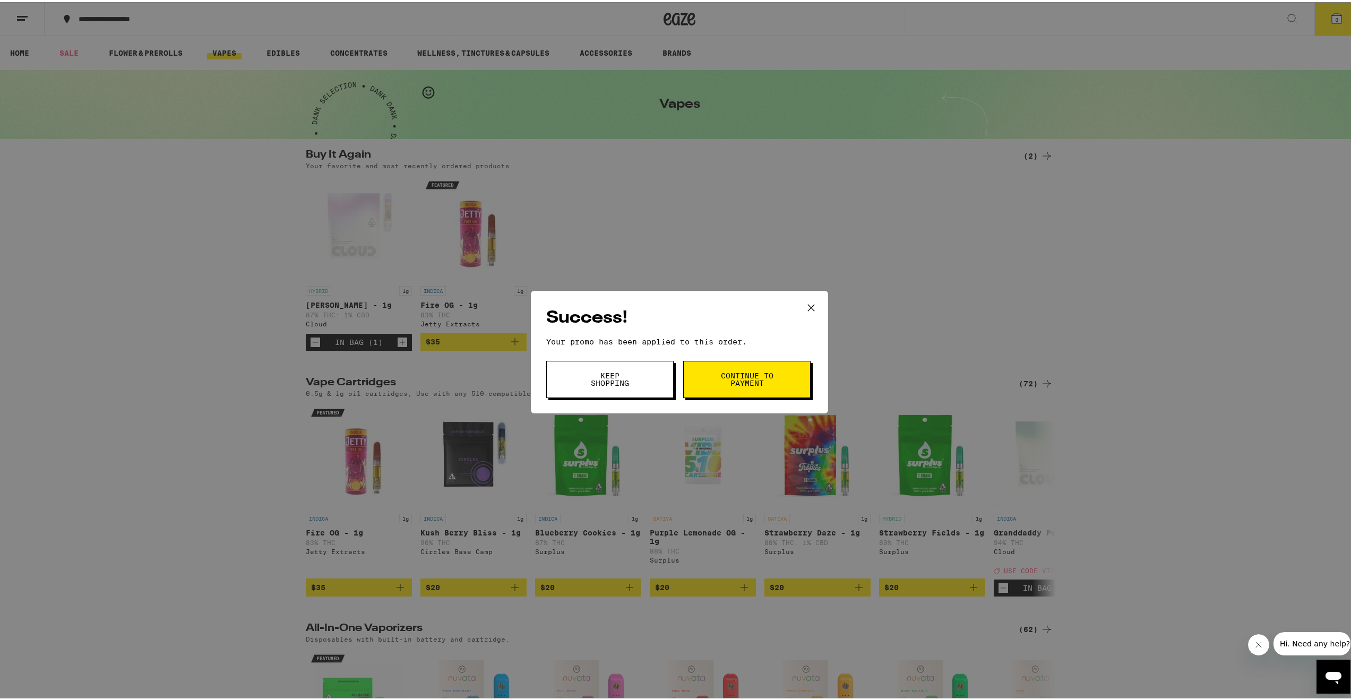
click at [655, 369] on button "Keep Shopping" at bounding box center [609, 377] width 127 height 37
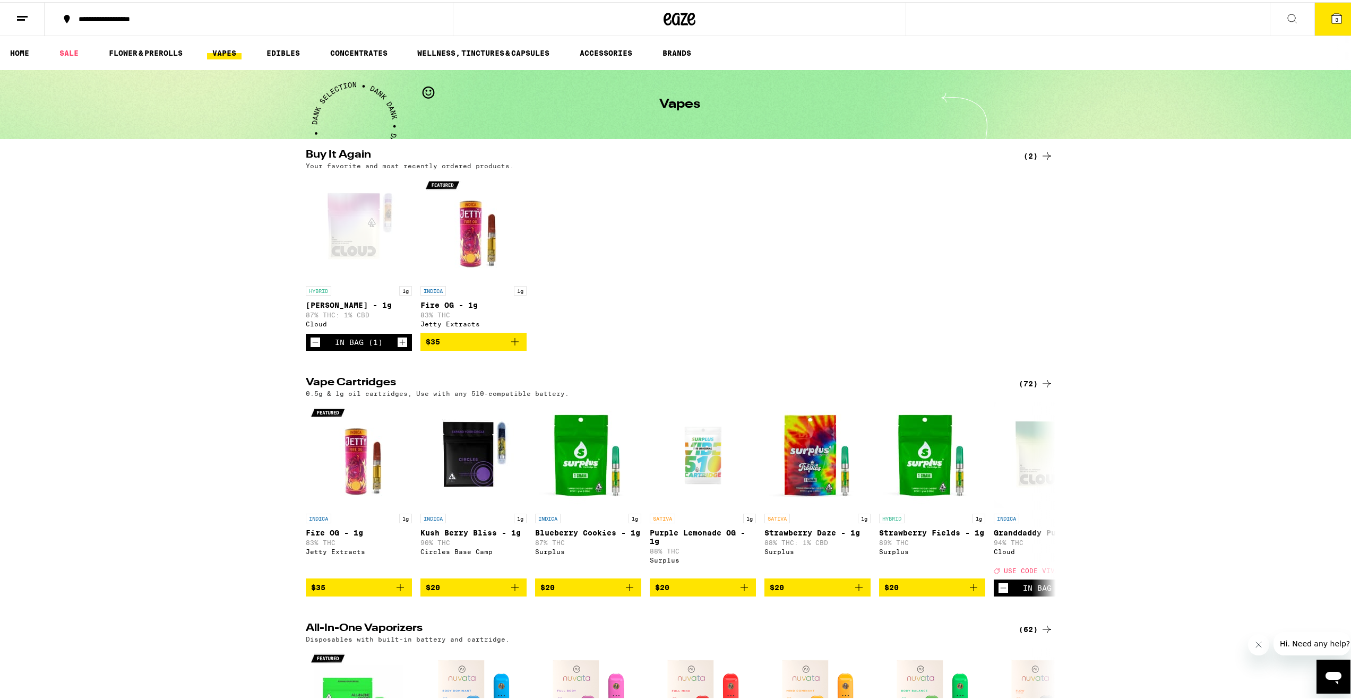
click at [1331, 13] on icon at bounding box center [1337, 16] width 13 height 13
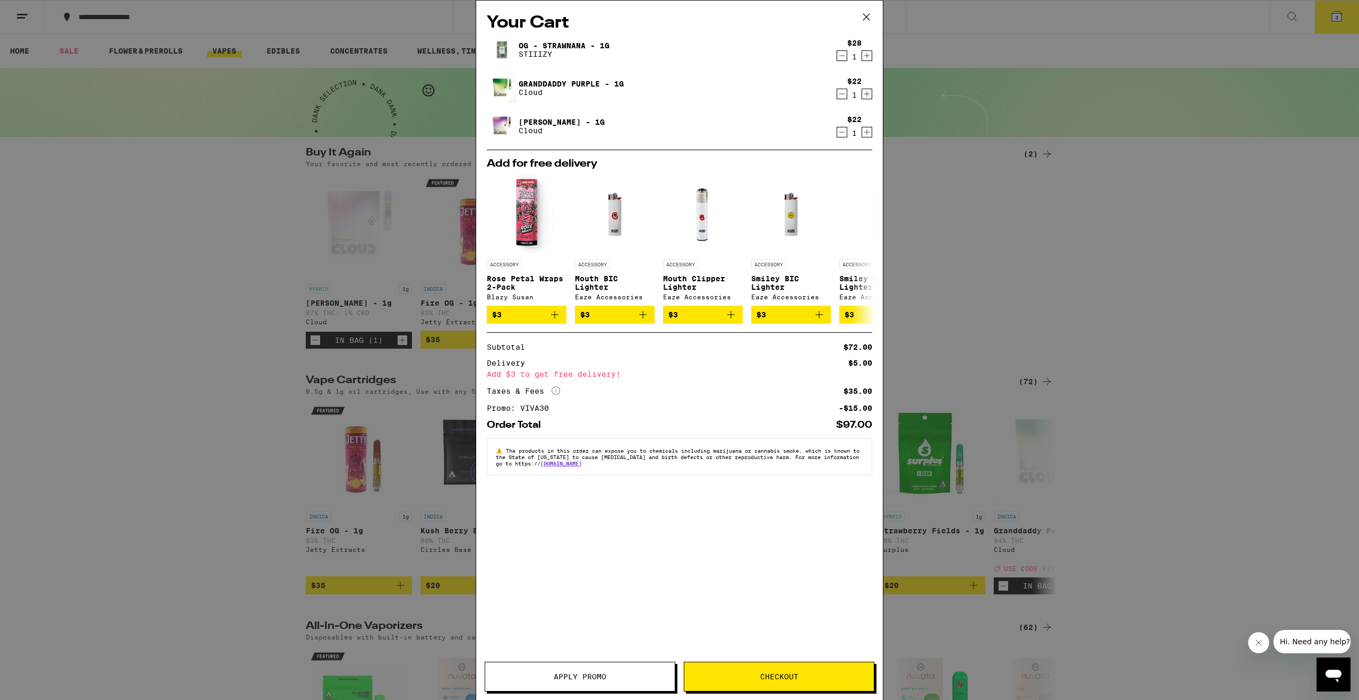
click at [958, 229] on div "Your Cart OG - Strawnana - 1g STIIIZY $28 1 Granddaddy Purple - 1g Cloud $22 1 …" at bounding box center [679, 350] width 1359 height 700
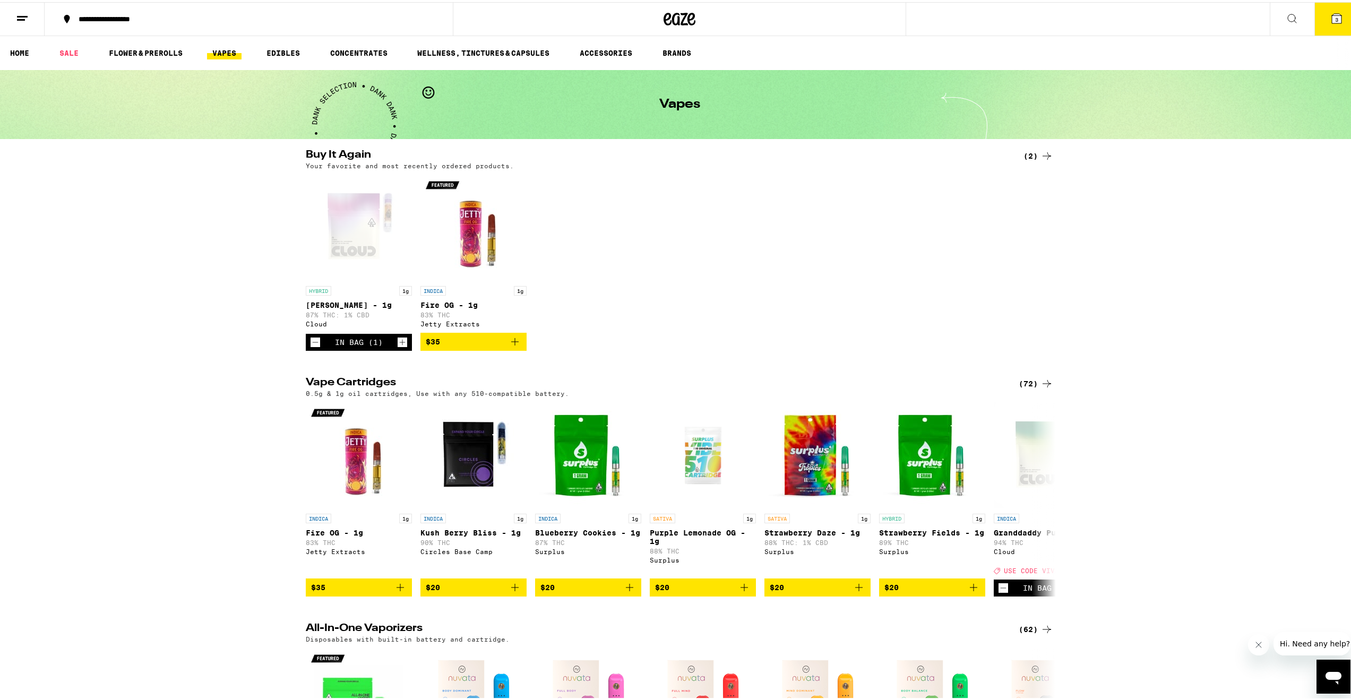
click at [400, 344] on icon "Increment" at bounding box center [403, 341] width 6 height 6
click at [1343, 12] on button "4" at bounding box center [1337, 17] width 45 height 33
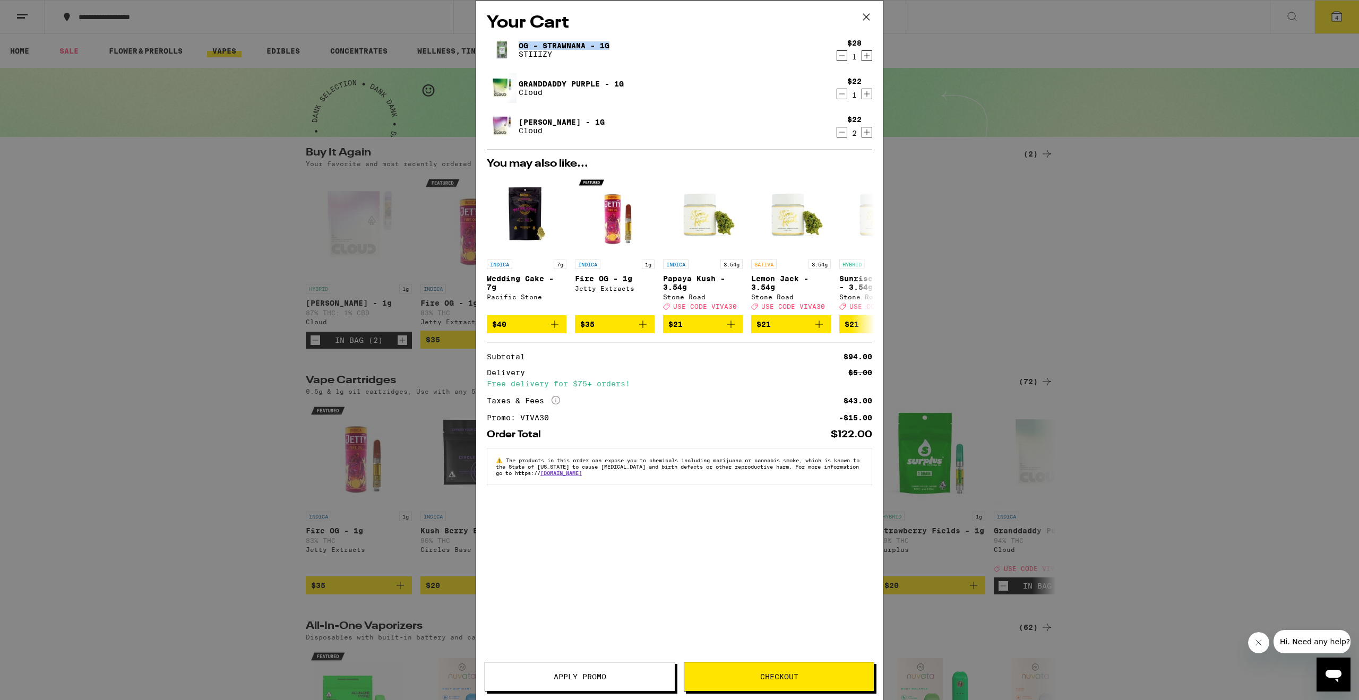
click at [866, 93] on icon "Increment" at bounding box center [867, 94] width 10 height 13
click at [843, 135] on icon "Decrement" at bounding box center [842, 132] width 10 height 13
click at [798, 671] on button "Checkout" at bounding box center [779, 677] width 191 height 30
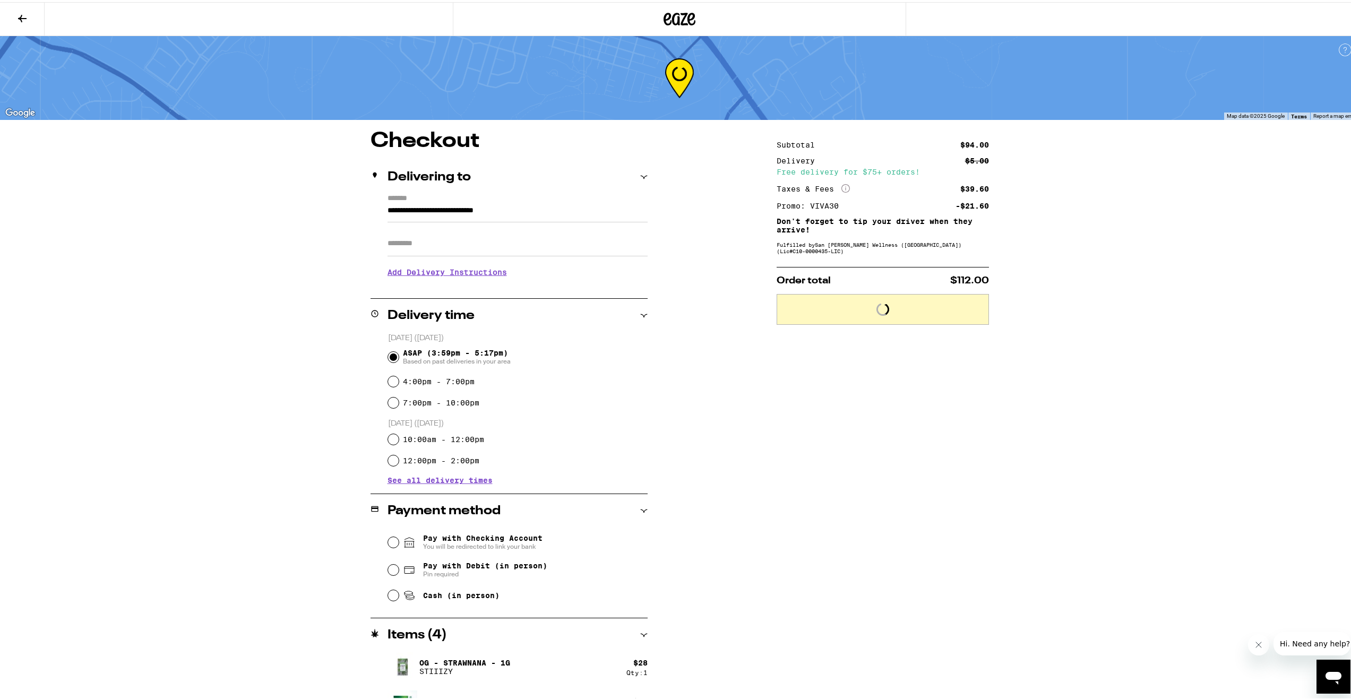
click at [977, 497] on div "Subtotal $94.00 Delivery $5.00 Free delivery for $75+ orders! Taxes & Fees More…" at bounding box center [883, 447] width 212 height 637
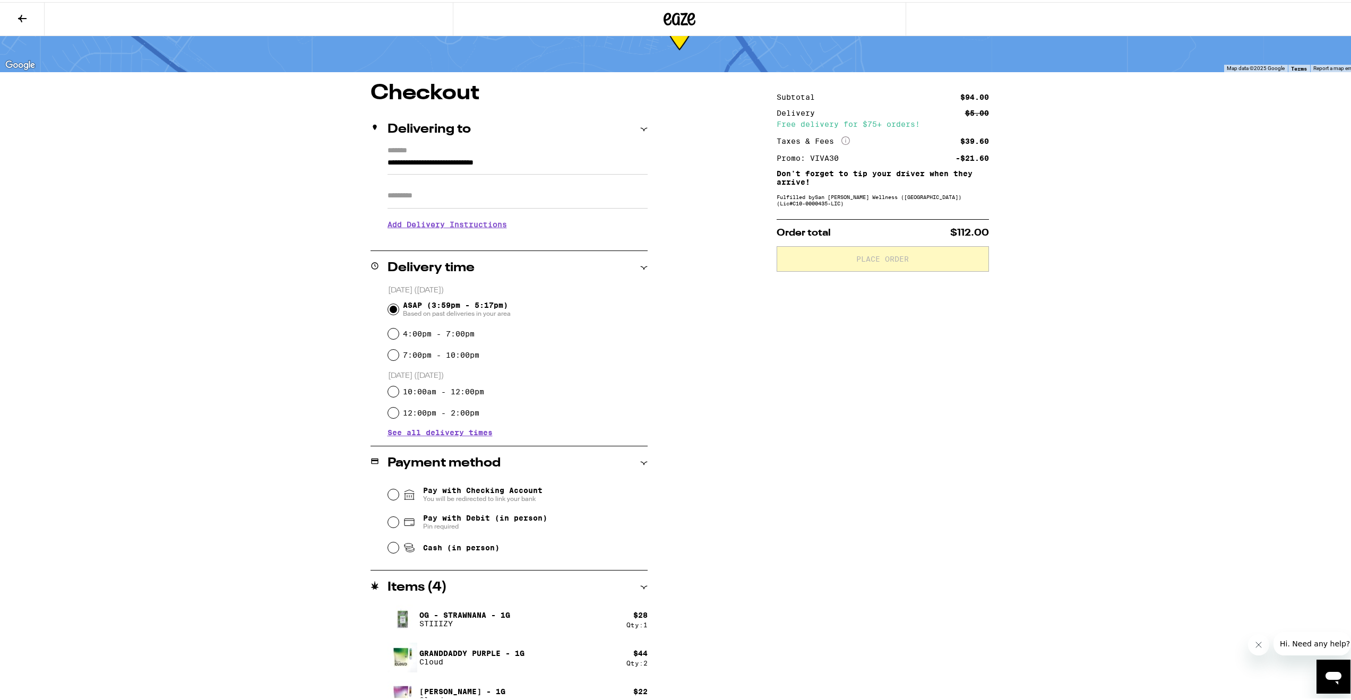
scroll to position [65, 0]
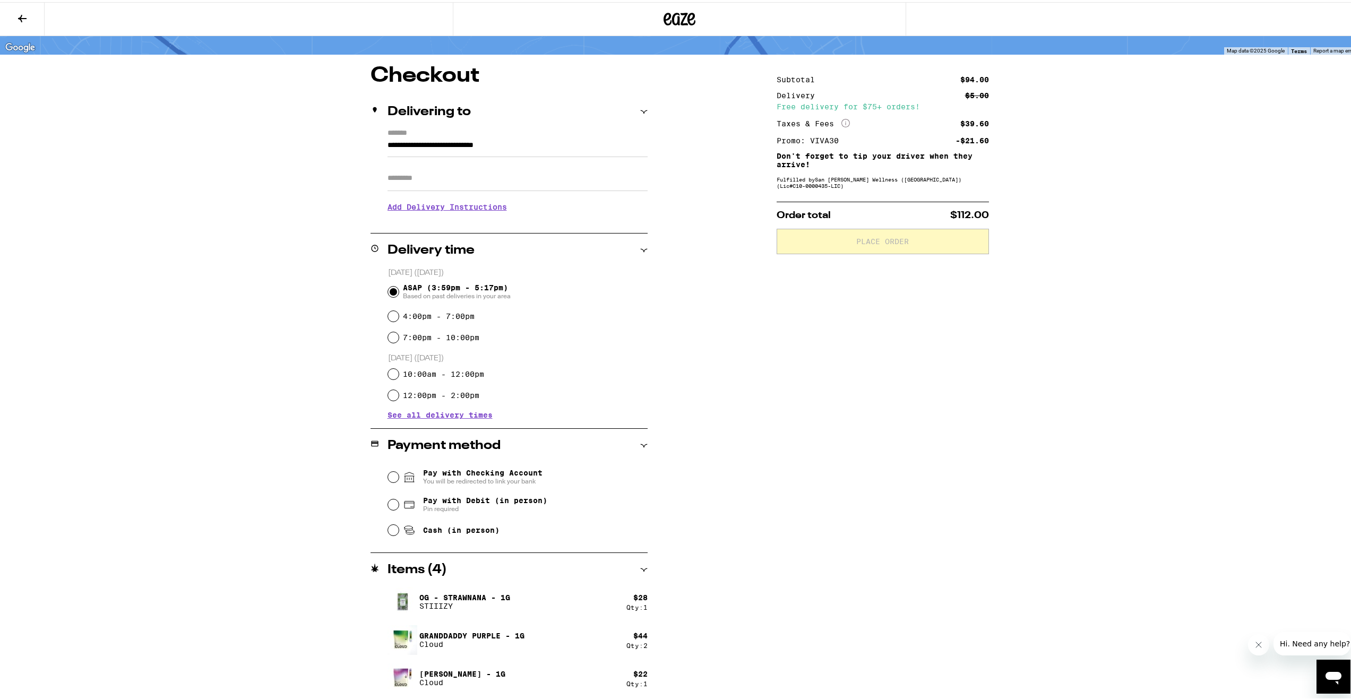
click at [457, 532] on span "Cash (in person)" at bounding box center [461, 528] width 76 height 8
click at [399, 532] on input "Cash (in person)" at bounding box center [393, 528] width 11 height 11
radio input "true"
click at [457, 207] on h3 "Add Delivery Instructions" at bounding box center [518, 205] width 260 height 24
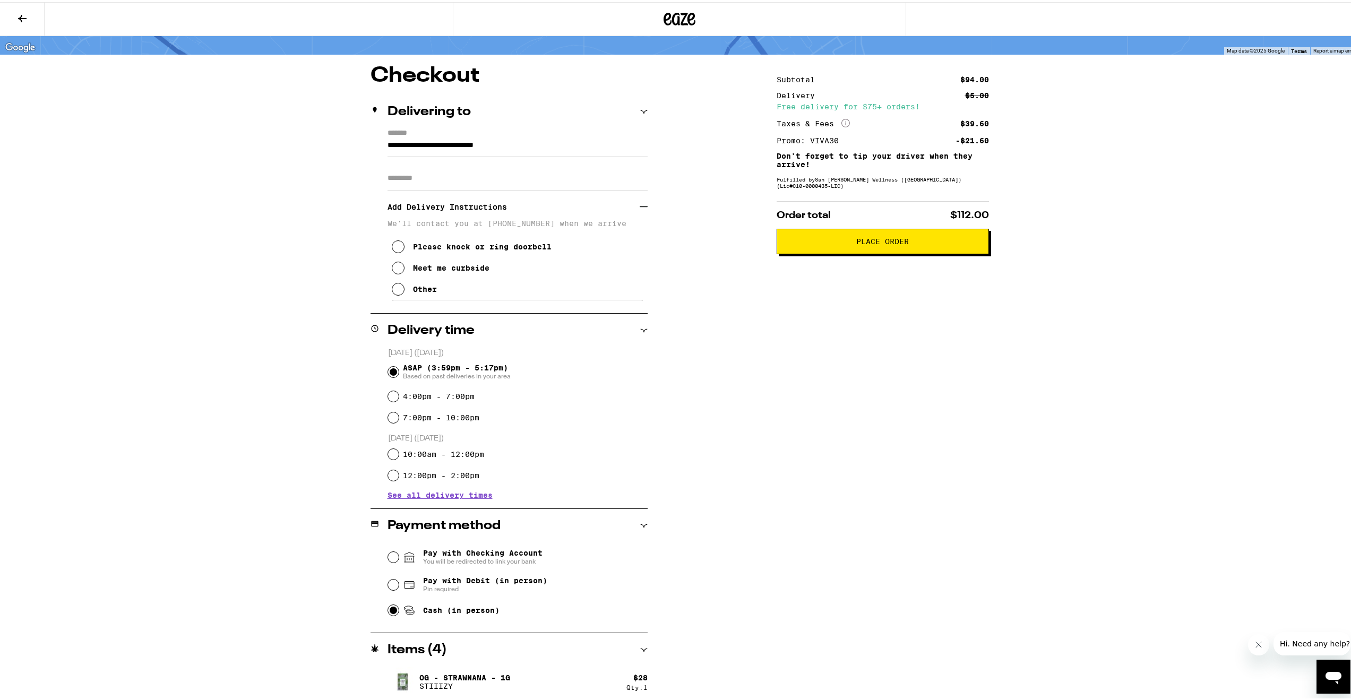
click at [475, 270] on div "Meet me curbside" at bounding box center [451, 266] width 76 height 8
click at [864, 241] on span "Place Order" at bounding box center [883, 239] width 53 height 7
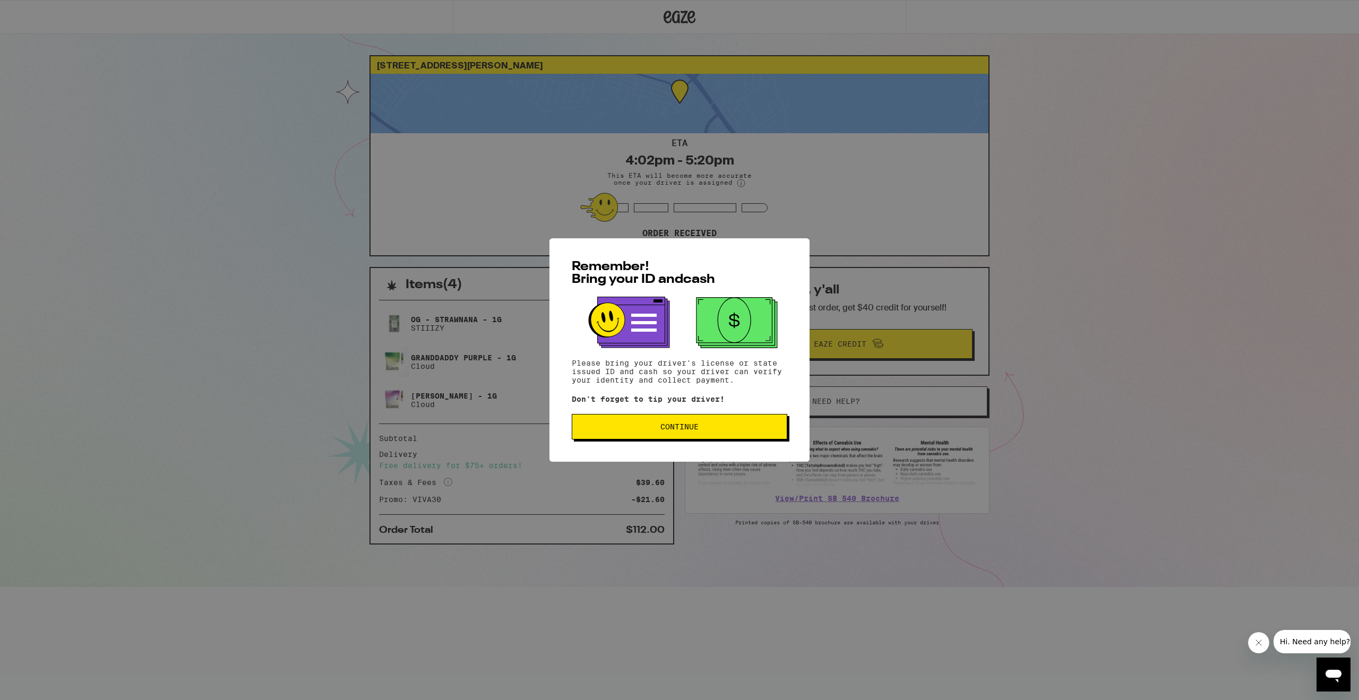
click at [688, 426] on span "Continue" at bounding box center [680, 426] width 38 height 7
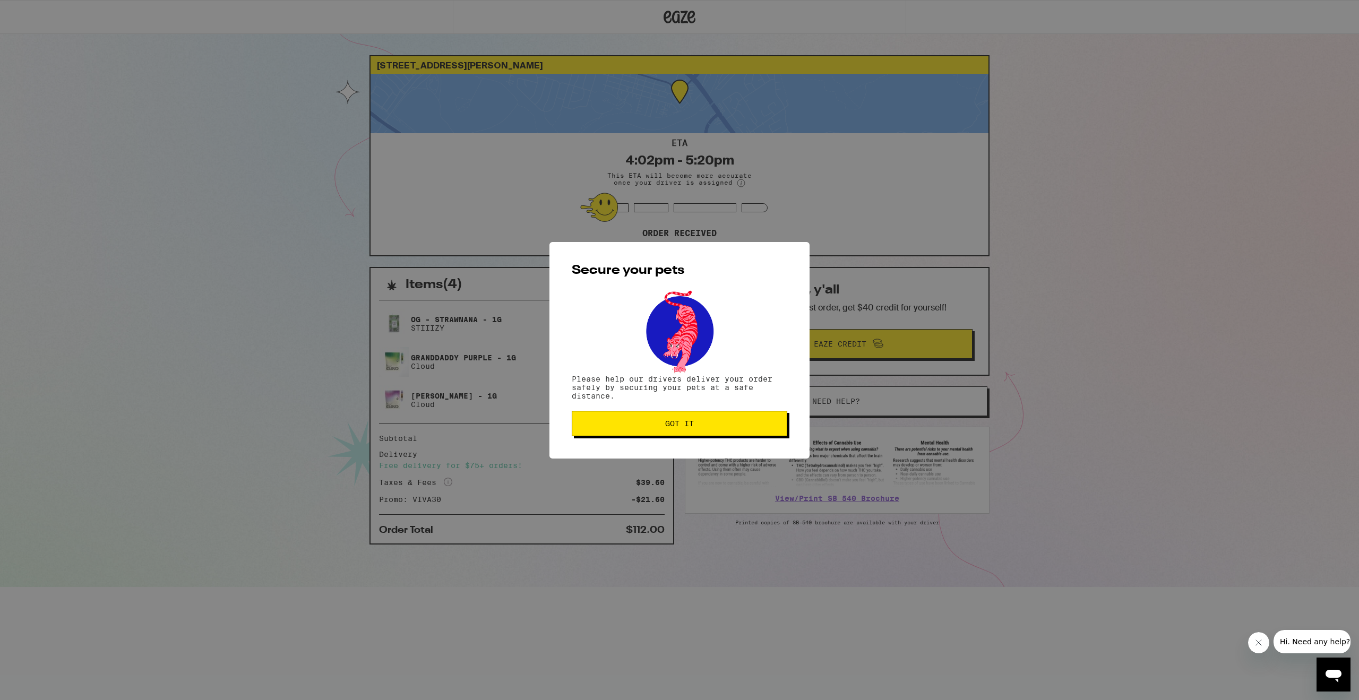
click at [688, 426] on span "Got it" at bounding box center [679, 423] width 29 height 7
